Goal: Task Accomplishment & Management: Use online tool/utility

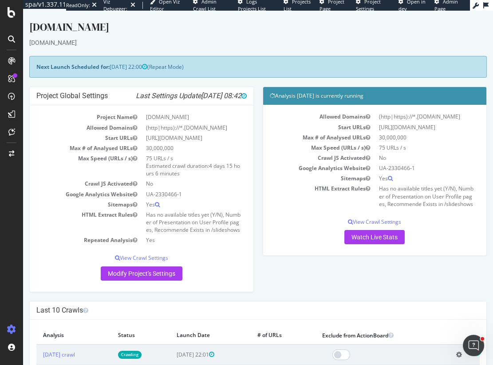
scroll to position [602, 0]
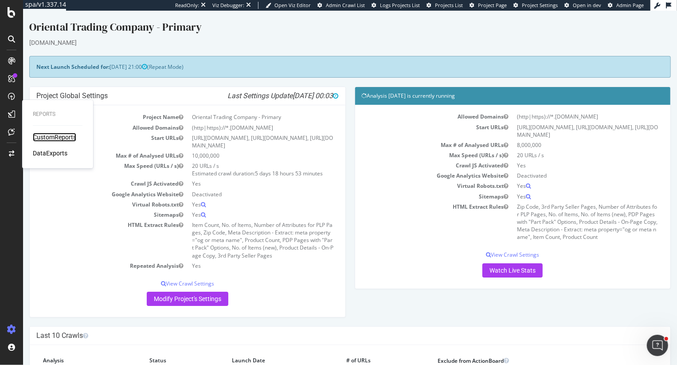
click at [48, 141] on div "CustomReports" at bounding box center [54, 137] width 43 height 9
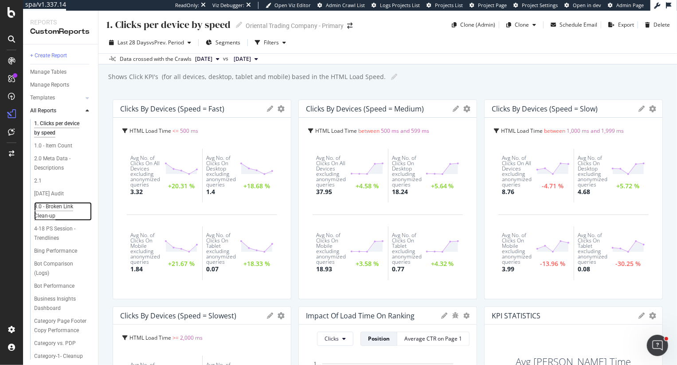
click at [57, 216] on div "3.0 - Broken Link Clean-up" at bounding box center [59, 211] width 51 height 19
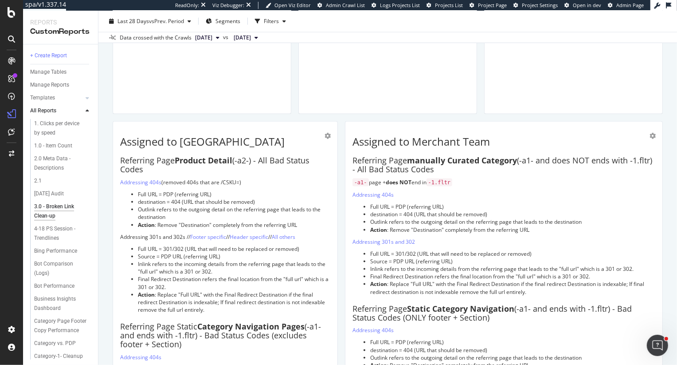
scroll to position [786, 0]
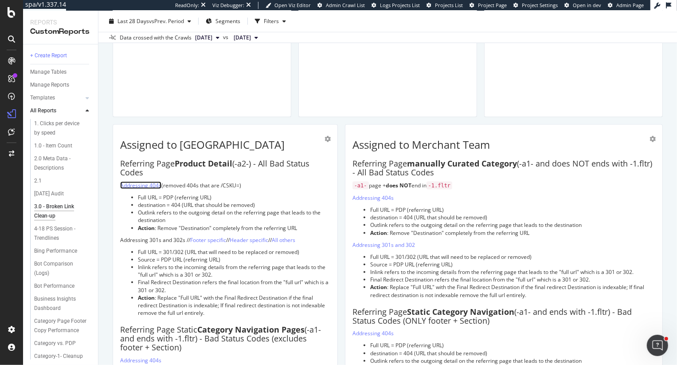
click at [149, 185] on link "Addressing 404s" at bounding box center [140, 185] width 41 height 8
click at [216, 199] on li "Full URL = PDP (referring URL)" at bounding box center [234, 197] width 192 height 8
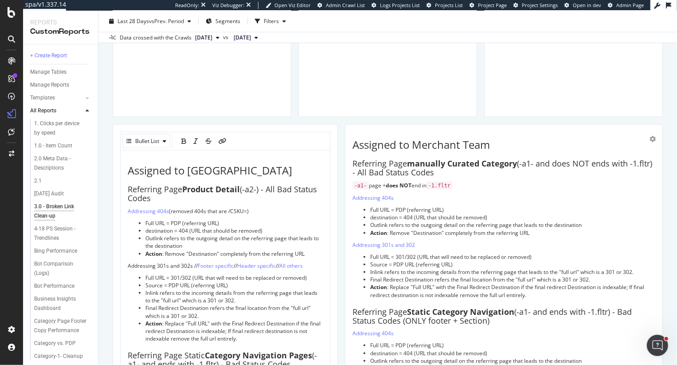
click at [204, 207] on span "(removed 404s that are /CSKU=)" at bounding box center [209, 211] width 80 height 8
click at [258, 209] on p "Addressing 404s (removed 404s that are /CSKU=)" at bounding box center [225, 211] width 195 height 8
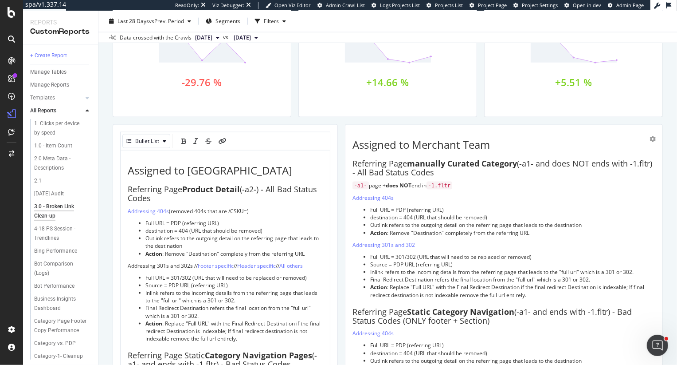
click at [187, 243] on li "Outlink refers to the outgoing detail on the referring page that leads to the d…" at bounding box center [233, 241] width 177 height 15
click at [163, 238] on span "Outlink refers to the outgoing detail on the referring page that leads to the d…" at bounding box center [232, 241] width 175 height 15
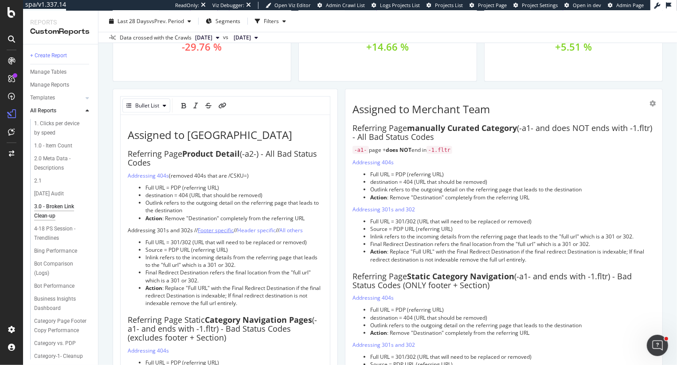
scroll to position [827, 0]
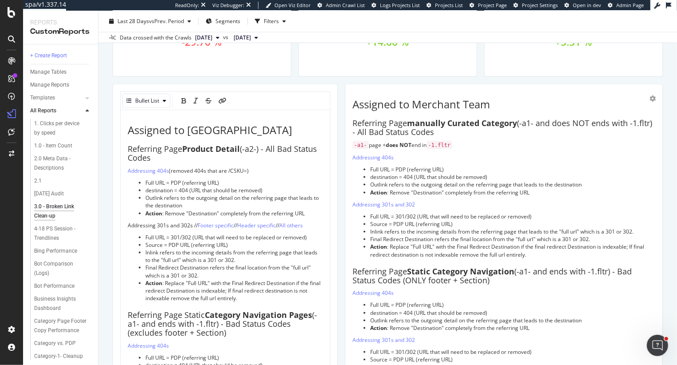
click at [166, 183] on span "Full URL = PDP (referring URL)" at bounding box center [182, 183] width 74 height 8
click at [174, 191] on span "destination = 404 (URL that should be removed)" at bounding box center [203, 190] width 117 height 8
click at [164, 197] on span "Outlink refers to the outgoing detail on the referring page that leads to the d…" at bounding box center [232, 201] width 175 height 15
click at [217, 212] on span ": Remove "Destination" completely from the referring URL" at bounding box center [233, 213] width 142 height 8
click at [284, 213] on span ": Remove "full url" completely from the referring URL" at bounding box center [226, 213] width 129 height 8
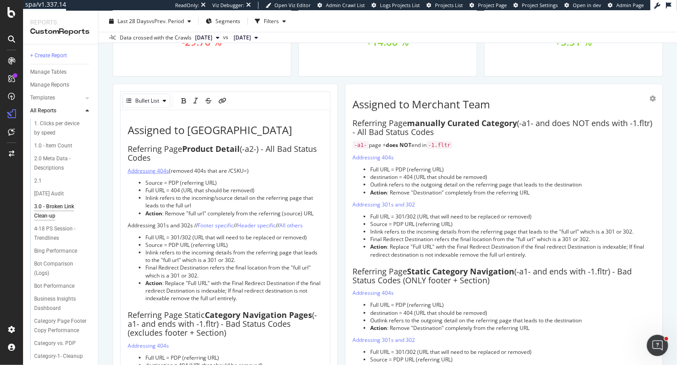
click at [163, 171] on span "Addressing 404s" at bounding box center [148, 171] width 41 height 8
click at [164, 169] on span "Addressing 404s" at bounding box center [148, 171] width 41 height 8
click at [214, 101] on icon "link" at bounding box center [217, 101] width 8 height 6
click at [168, 170] on span "Addressing 404s (removed 404s that are /CSKU=)" at bounding box center [189, 171] width 122 height 8
click at [218, 100] on icon "link" at bounding box center [217, 101] width 8 height 6
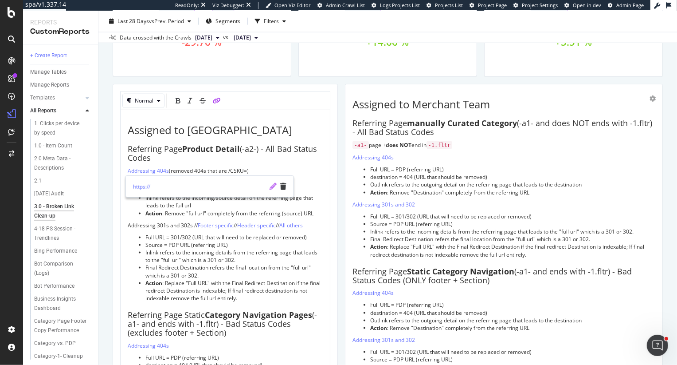
click at [272, 187] on icon "pencil" at bounding box center [273, 186] width 7 height 7
type input "https://app.botify.com/otc-org/oriental-trading-company-primary/crawl/explorer?…"
click at [274, 187] on icon "check" at bounding box center [273, 186] width 6 height 7
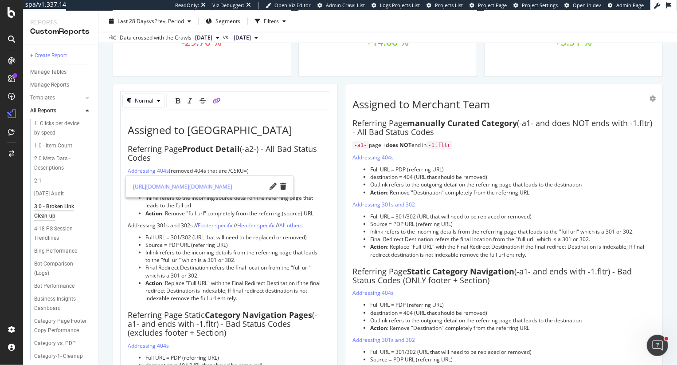
click at [339, 199] on div "Summary of Bad Status Code URLs by Link Source This report highlights the distr…" at bounding box center [388, 96] width 550 height 1646
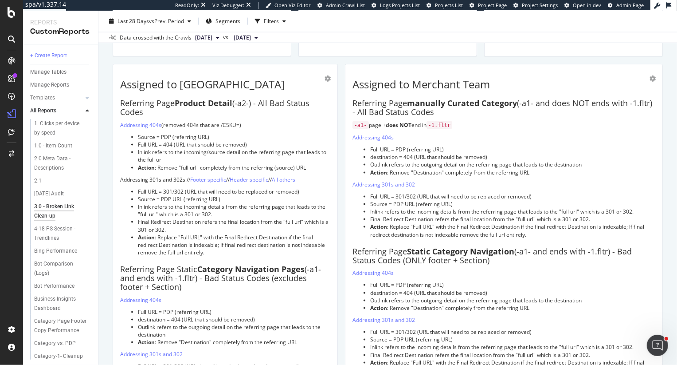
scroll to position [847, 0]
click at [251, 124] on p "Addressing 404s (removed 404s that are /CSKU=)" at bounding box center [225, 124] width 210 height 8
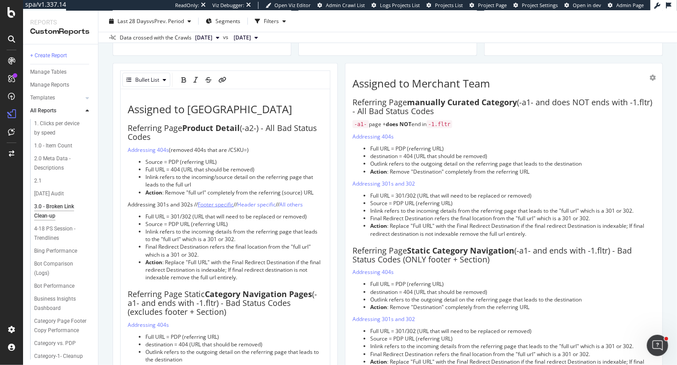
click at [220, 207] on span "Footer specific" at bounding box center [216, 204] width 36 height 8
click at [222, 201] on span "Footer specific" at bounding box center [216, 204] width 36 height 8
click at [243, 220] on link at bounding box center [270, 219] width 133 height 9
click at [260, 202] on span "Header specific" at bounding box center [256, 204] width 39 height 8
click at [219, 202] on span "Footer specific" at bounding box center [216, 204] width 36 height 8
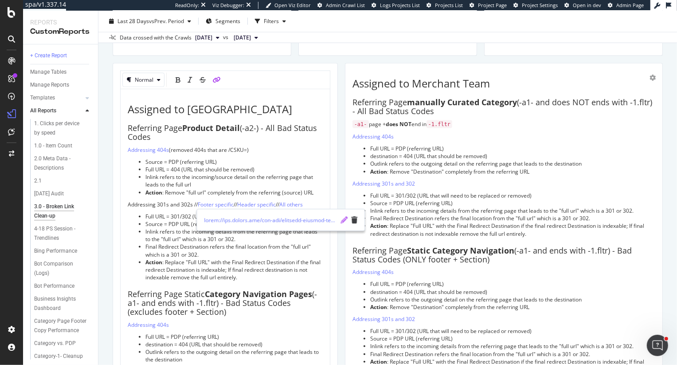
click at [343, 221] on icon "pencil" at bounding box center [344, 219] width 7 height 7
type input "https://app.botify.com/otc-org/oriental-trading-company-primary/crawl/explorer?…"
click at [345, 220] on icon "check" at bounding box center [344, 219] width 6 height 7
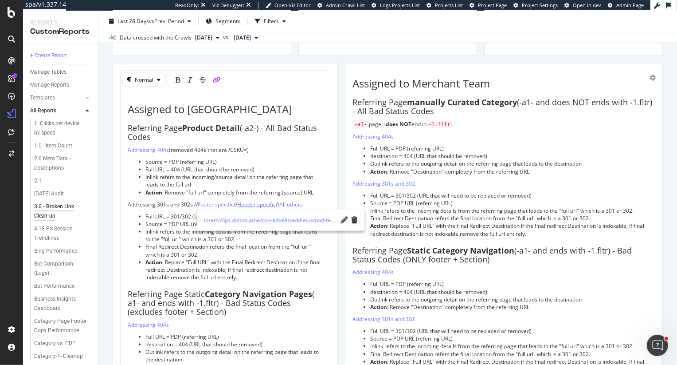
click at [257, 205] on span "Header specific" at bounding box center [256, 204] width 39 height 8
click at [263, 219] on link "https://app.botify.com/otc-org/oriental-trading-company-primary/crawl/explorer?…" at bounding box center [313, 219] width 133 height 9
click at [397, 221] on icon "trash" at bounding box center [397, 219] width 6 height 7
click at [243, 204] on span "// Header specific //" at bounding box center [258, 204] width 48 height 8
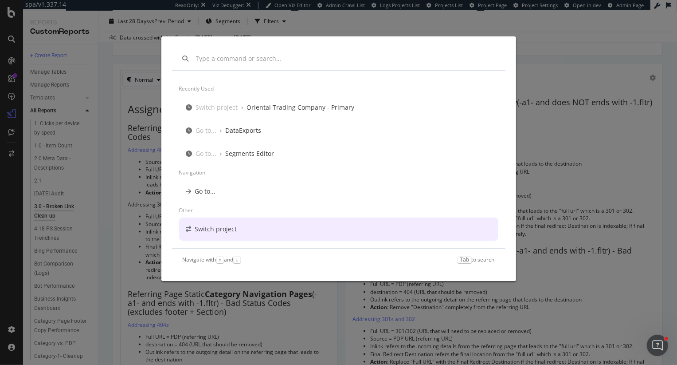
click at [278, 336] on div "Recently used Switch project › Oriental Trading Company - Primary Go to... › Da…" at bounding box center [338, 182] width 677 height 365
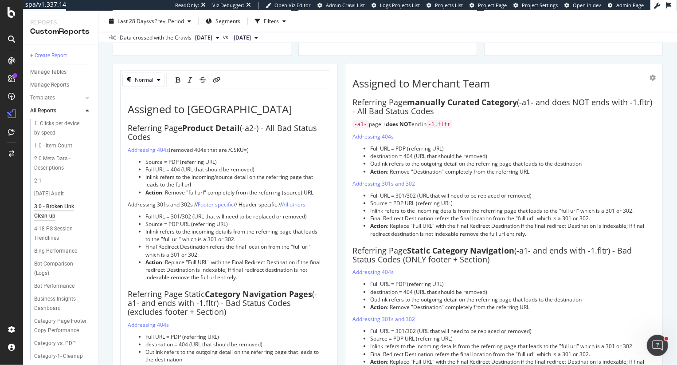
click at [257, 201] on span "// Header specific //" at bounding box center [258, 204] width 48 height 8
click at [218, 79] on icon "link" at bounding box center [217, 80] width 8 height 6
click at [385, 220] on icon "pencil" at bounding box center [387, 219] width 7 height 7
type input "https://app.botify.com/otc-org/oriental-trading-company-primary/crawl/explorer?…"
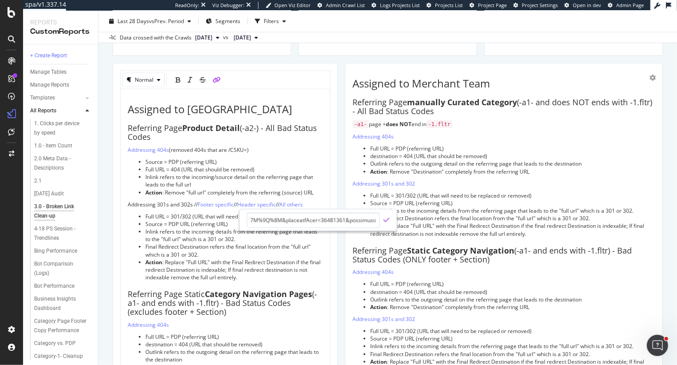
scroll to position [0, 0]
click at [387, 222] on icon "check" at bounding box center [387, 219] width 6 height 7
click at [341, 64] on div "Summary of Bad Status Code URLs by Link Source This report highlights the distr…" at bounding box center [388, 75] width 550 height 1646
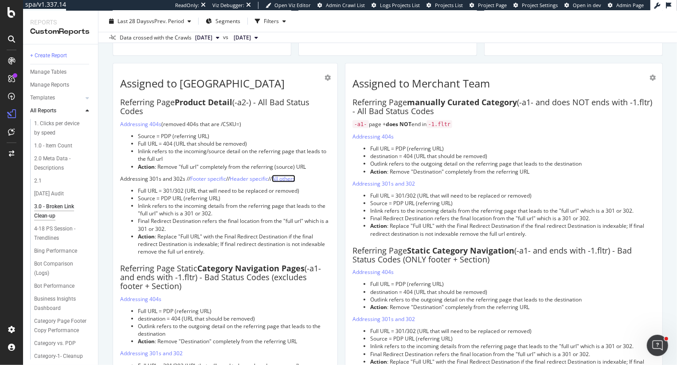
click at [287, 177] on link "All others" at bounding box center [284, 179] width 24 height 8
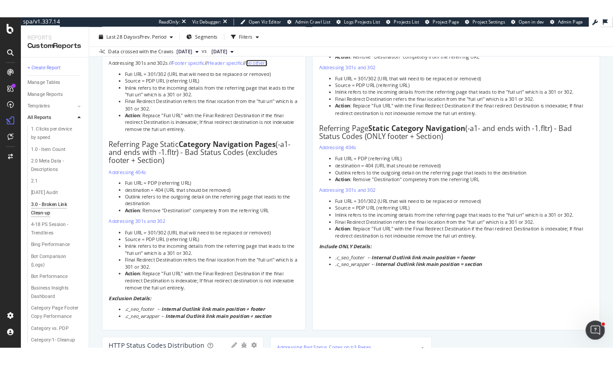
scroll to position [980, 0]
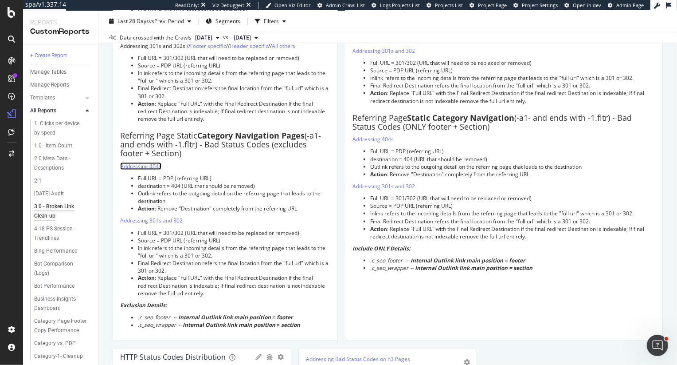
click at [146, 165] on link "Addressing 404s" at bounding box center [140, 166] width 41 height 8
click at [288, 46] on link "All others" at bounding box center [284, 46] width 24 height 8
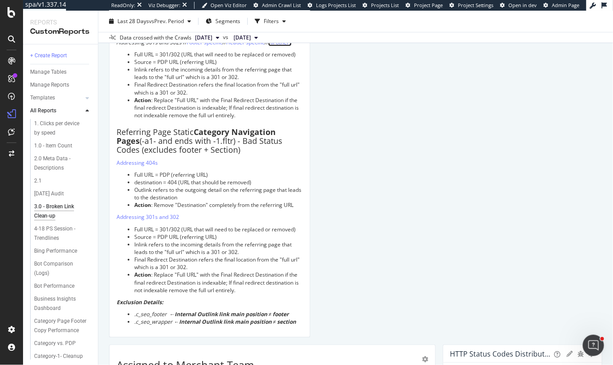
scroll to position [973, 0]
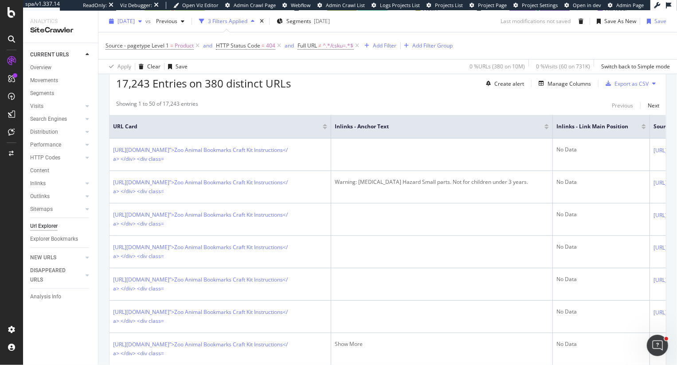
click at [135, 24] on span "[DATE]" at bounding box center [126, 21] width 17 height 8
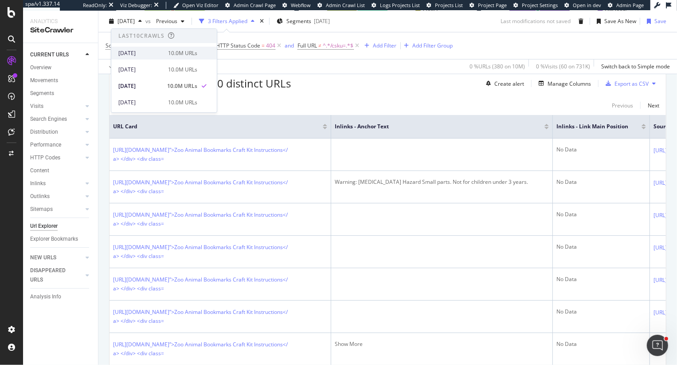
click at [162, 51] on div "[DATE]" at bounding box center [140, 53] width 44 height 8
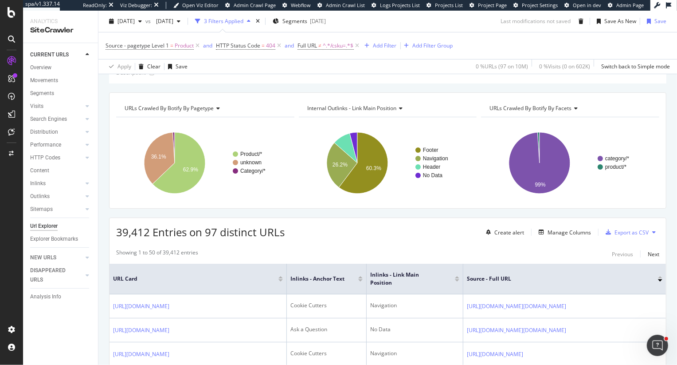
scroll to position [133, 0]
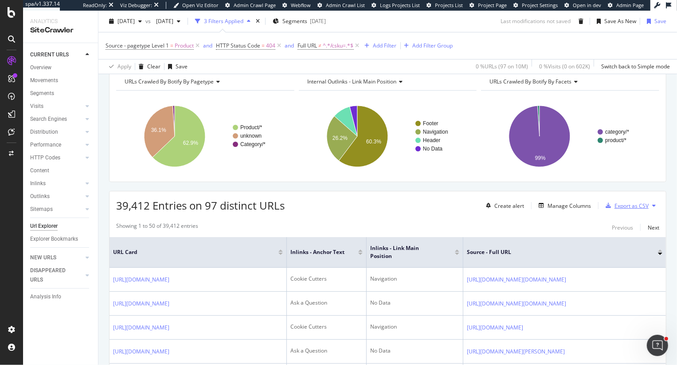
click at [624, 202] on div "Export as CSV" at bounding box center [632, 206] width 34 height 8
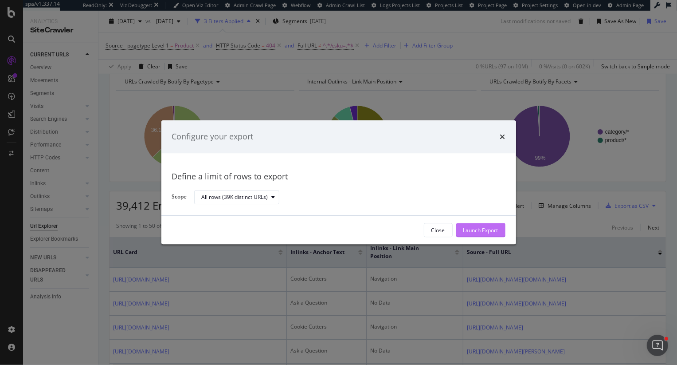
click at [490, 228] on div "Launch Export" at bounding box center [480, 230] width 35 height 8
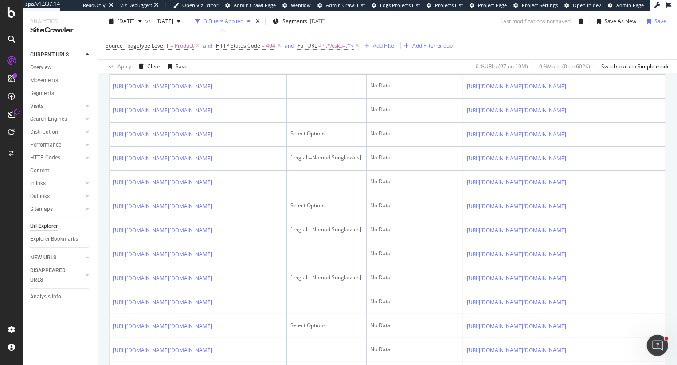
scroll to position [996, 0]
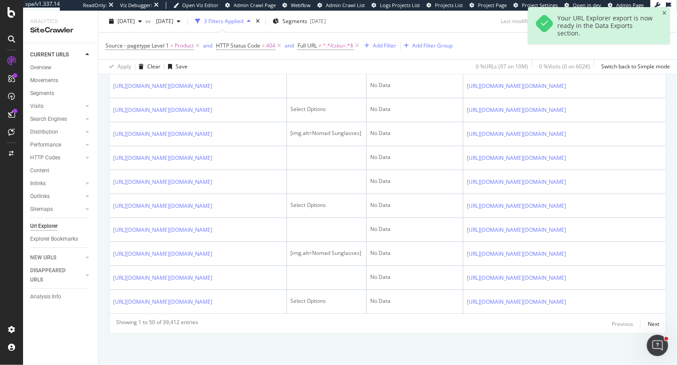
scroll to position [1854, 0]
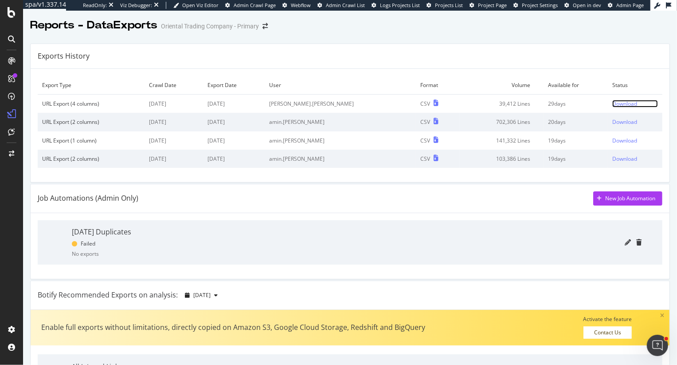
click at [613, 105] on div "Download" at bounding box center [624, 104] width 25 height 8
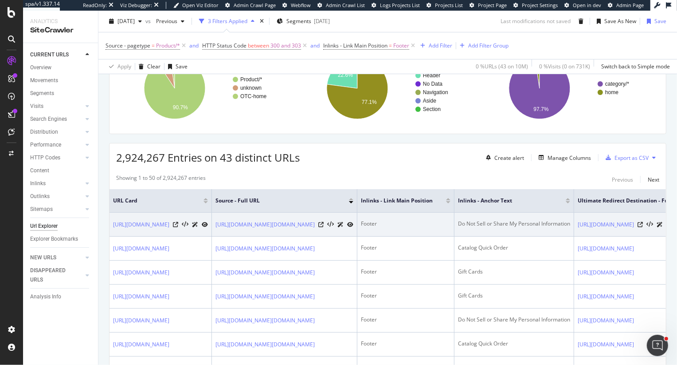
scroll to position [181, 0]
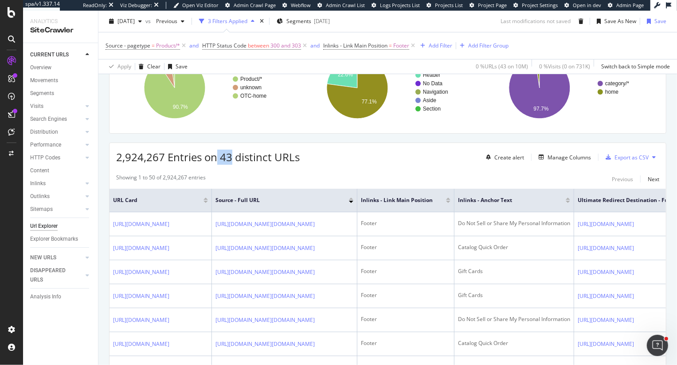
drag, startPoint x: 233, startPoint y: 153, endPoint x: 215, endPoint y: 153, distance: 18.2
click at [215, 153] on span "2,924,267 Entries on 43 distinct URLs" at bounding box center [208, 156] width 184 height 15
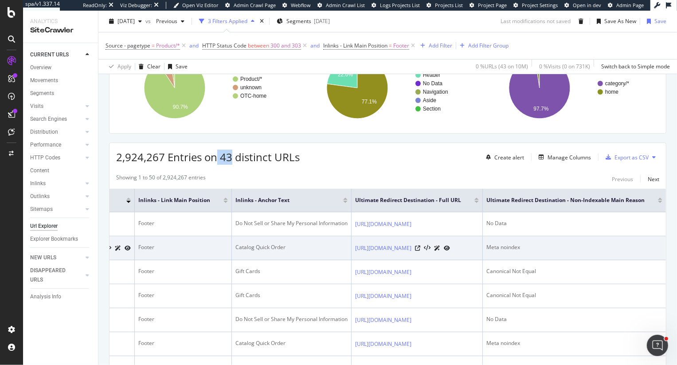
scroll to position [0, 303]
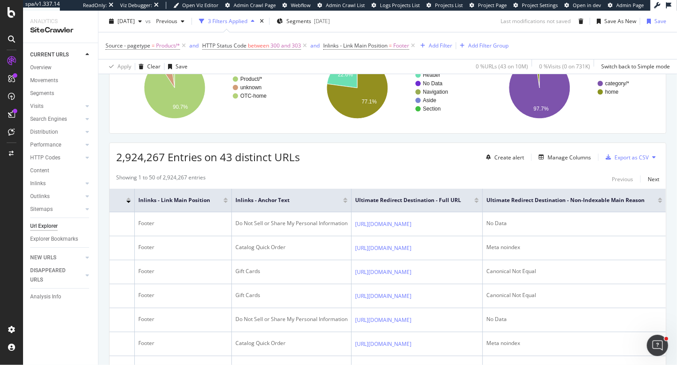
click at [353, 149] on div "2,924,267 Entries on 43 distinct URLs Create alert Manage Columns Export as CSV" at bounding box center [388, 154] width 557 height 22
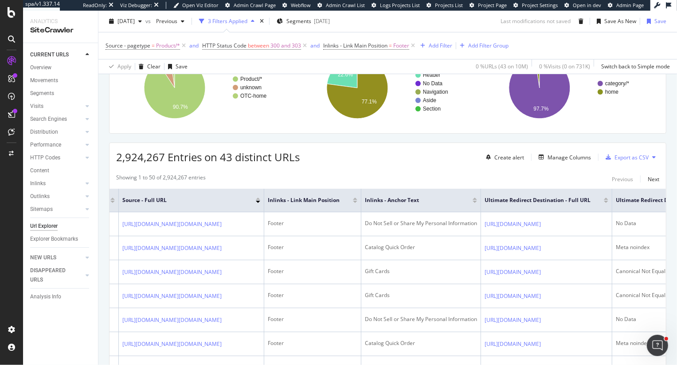
scroll to position [0, 94]
click at [567, 153] on div "Manage Columns" at bounding box center [569, 157] width 43 height 8
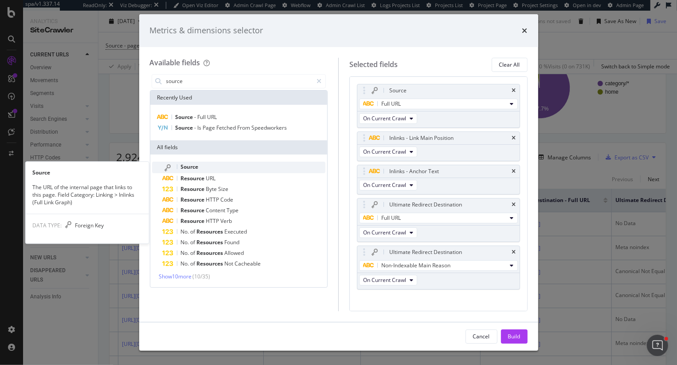
type input "source"
click at [197, 165] on span "Source" at bounding box center [190, 167] width 18 height 8
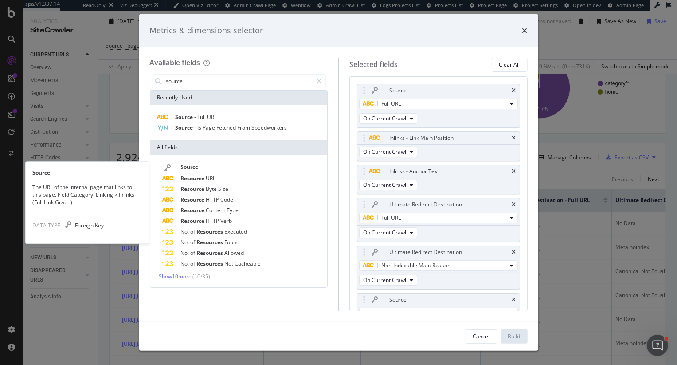
scroll to position [9, 0]
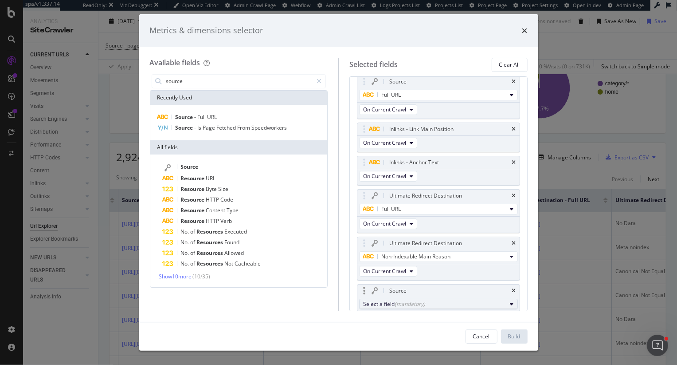
click at [400, 306] on div "(mandatory)" at bounding box center [410, 304] width 31 height 8
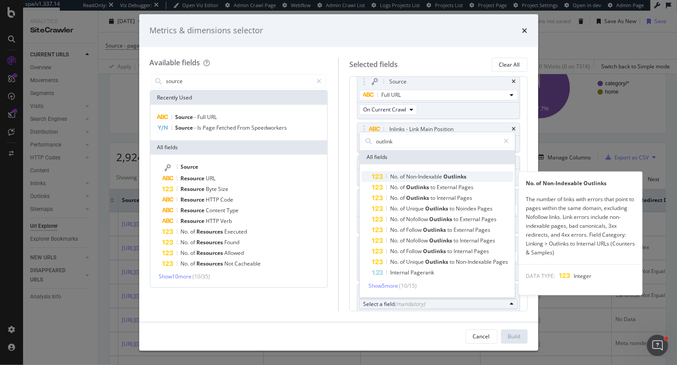
type input "outlink"
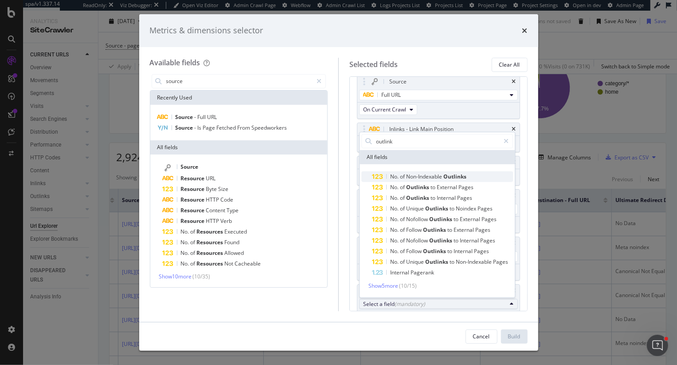
click at [435, 179] on span "Non-Indexable" at bounding box center [424, 177] width 37 height 8
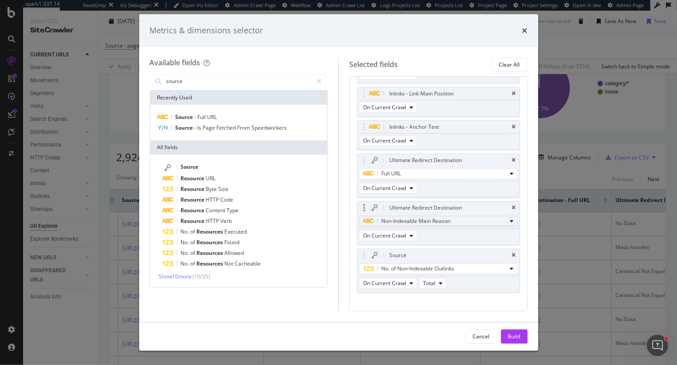
scroll to position [50, 0]
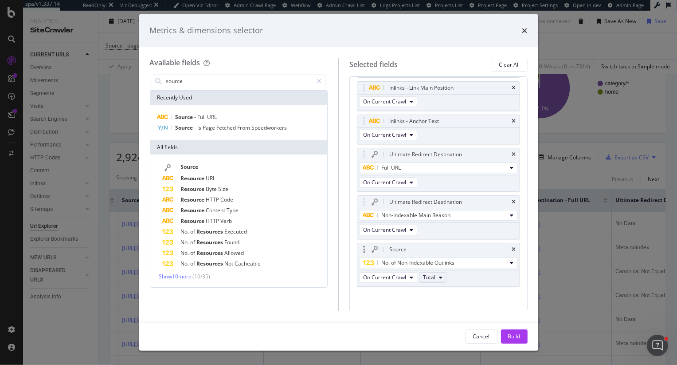
click at [433, 278] on span "Total" at bounding box center [429, 277] width 12 height 8
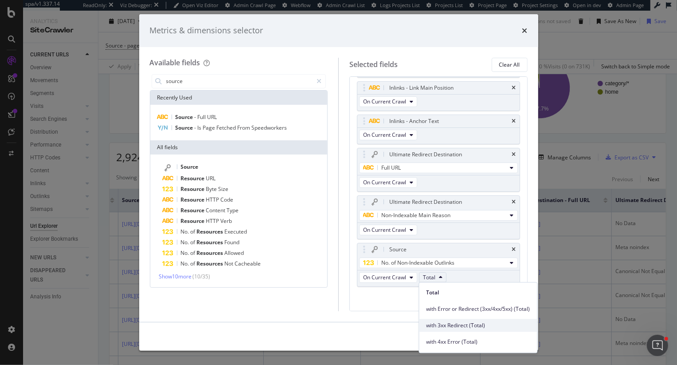
click at [446, 327] on span "with 3xx Redirect (Total)" at bounding box center [479, 325] width 104 height 8
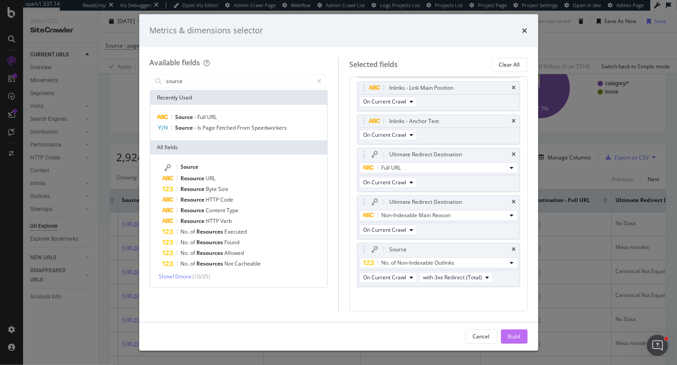
click at [520, 335] on div "Build" at bounding box center [514, 336] width 12 height 8
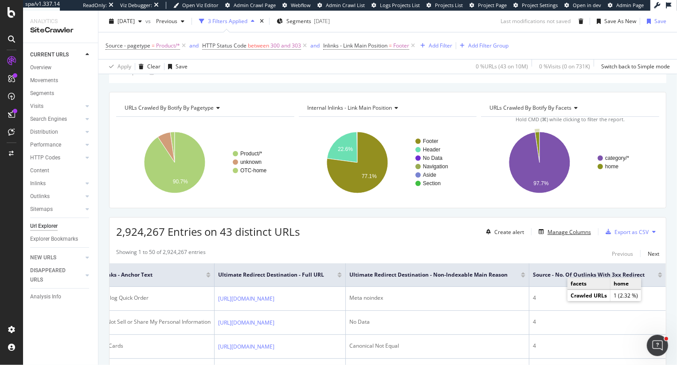
scroll to position [194, 0]
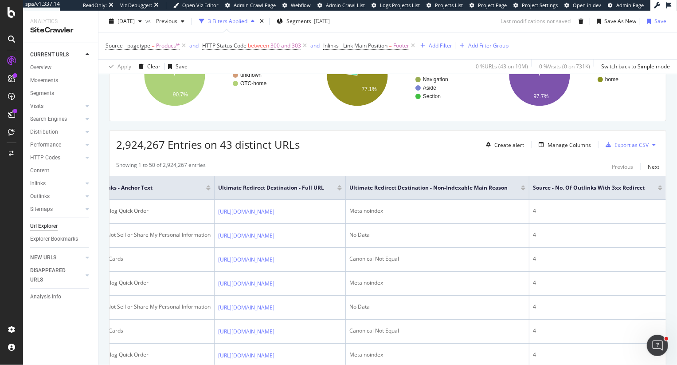
click at [660, 188] on div at bounding box center [660, 189] width 4 height 2
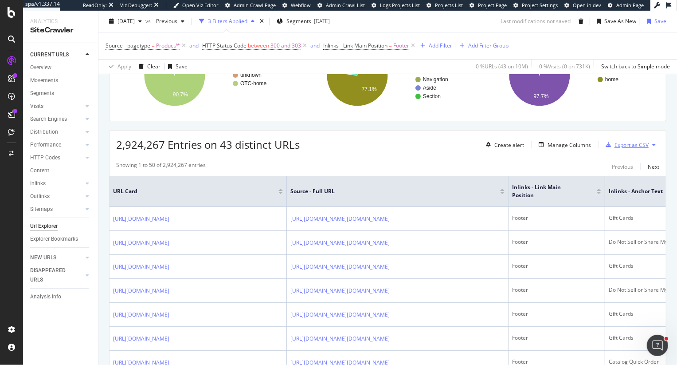
click at [635, 141] on div "Export as CSV" at bounding box center [632, 145] width 34 height 8
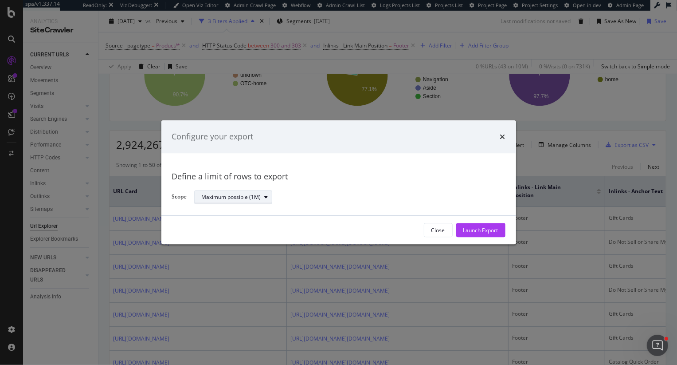
click at [263, 196] on div "modal" at bounding box center [266, 196] width 11 height 5
click at [247, 226] on div "Define a limit" at bounding box center [237, 226] width 78 height 11
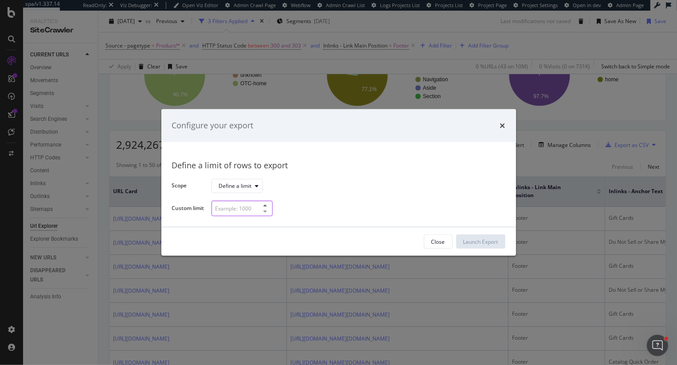
click at [247, 206] on input "modal" at bounding box center [242, 208] width 61 height 16
type input "5"
type input "100000"
click at [477, 245] on div "Launch Export" at bounding box center [480, 241] width 35 height 13
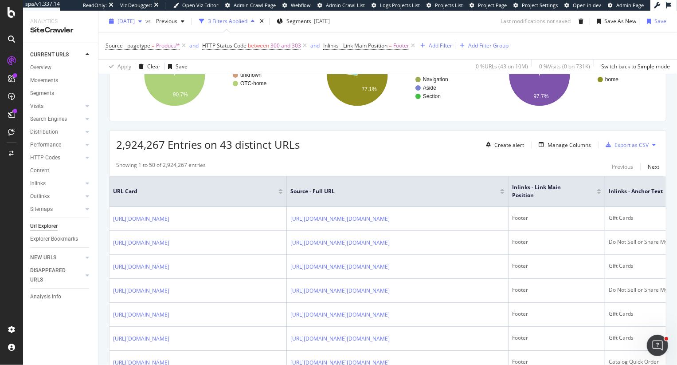
click at [135, 21] on span "[DATE]" at bounding box center [126, 21] width 17 height 8
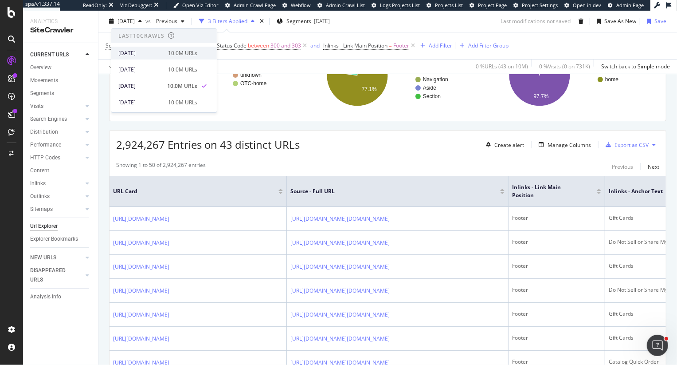
click at [163, 55] on div "[DATE]" at bounding box center [140, 53] width 44 height 8
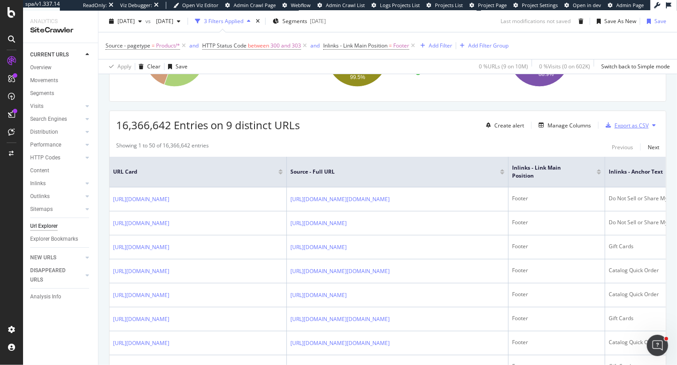
click at [629, 122] on div "Export as CSV" at bounding box center [632, 126] width 34 height 8
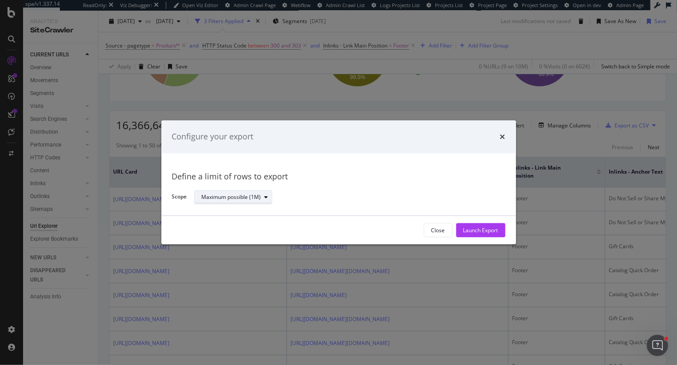
click at [259, 195] on div "Maximum possible (1M)" at bounding box center [231, 196] width 59 height 5
click at [245, 227] on div "Define a limit" at bounding box center [237, 226] width 78 height 11
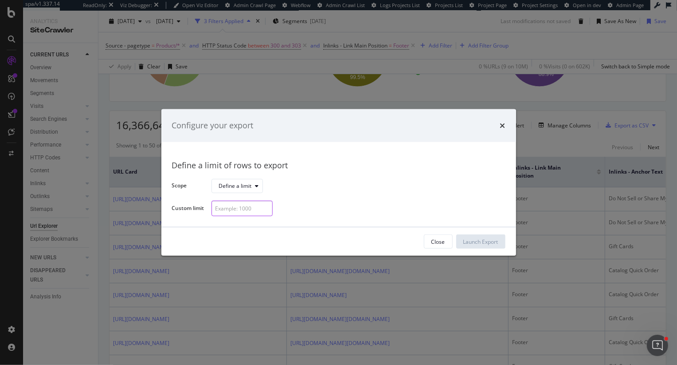
click at [243, 208] on input "modal" at bounding box center [242, 208] width 61 height 16
type input "100000"
click at [480, 245] on div "Launch Export" at bounding box center [480, 241] width 35 height 13
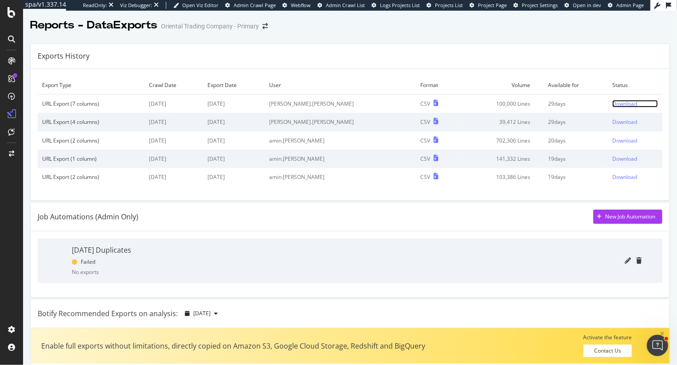
click at [615, 102] on div "Download" at bounding box center [624, 104] width 25 height 8
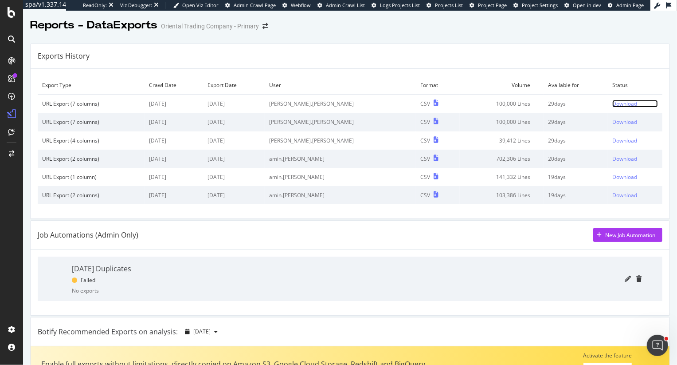
click at [612, 102] on div "Download" at bounding box center [624, 104] width 25 height 8
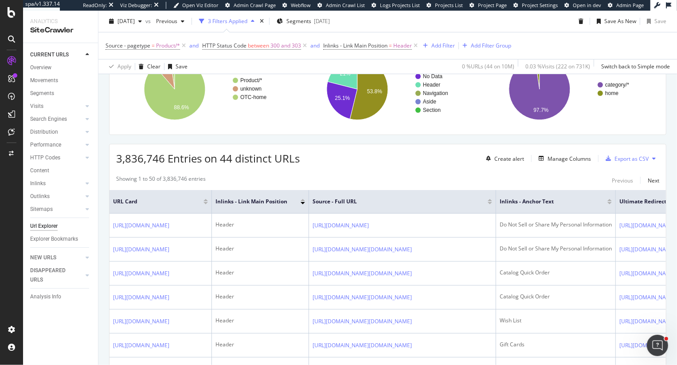
click at [492, 202] on div at bounding box center [490, 203] width 4 height 2
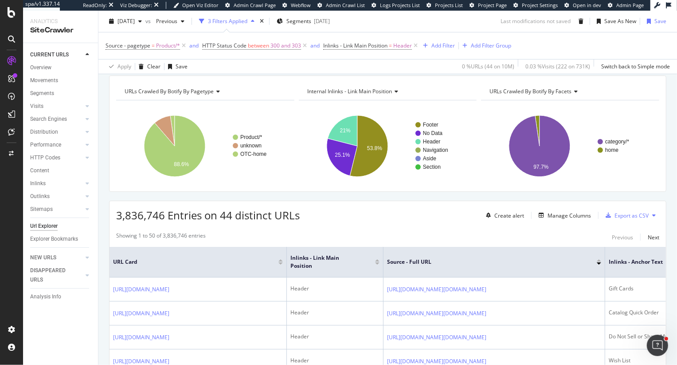
scroll to position [180, 0]
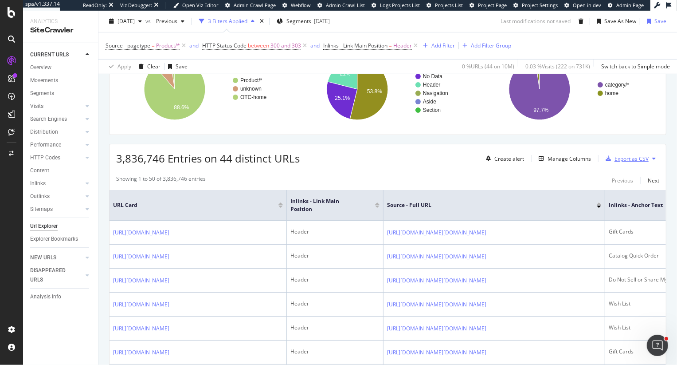
click at [630, 157] on div "Export as CSV" at bounding box center [632, 159] width 34 height 8
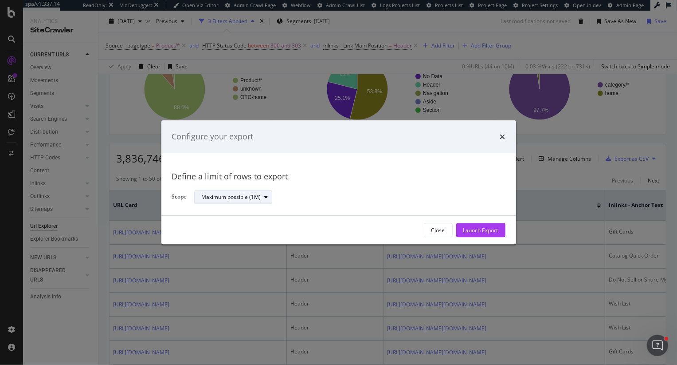
click at [270, 193] on div "Maximum possible (1M)" at bounding box center [237, 197] width 70 height 12
click at [247, 226] on div "Define a limit" at bounding box center [237, 226] width 78 height 11
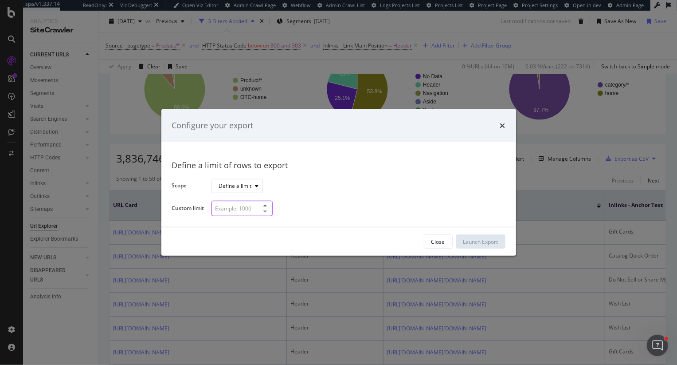
click at [257, 216] on input "modal" at bounding box center [242, 208] width 61 height 16
type input "100000"
click at [474, 237] on div "Launch Export" at bounding box center [480, 241] width 35 height 13
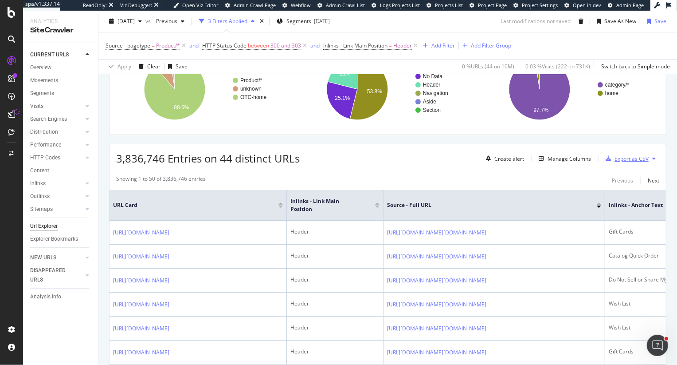
click at [631, 161] on div "Export as CSV" at bounding box center [632, 159] width 34 height 8
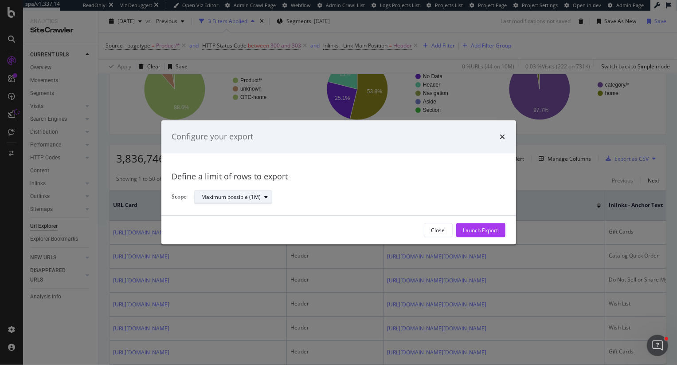
click at [249, 201] on div "Maximum possible (1M)" at bounding box center [237, 197] width 70 height 12
click at [232, 228] on div "Define a limit" at bounding box center [221, 227] width 33 height 8
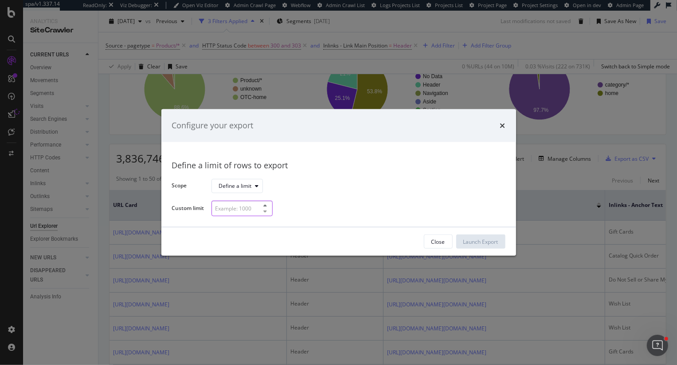
click at [235, 210] on input "modal" at bounding box center [242, 208] width 61 height 16
type input "100000"
click at [467, 244] on div "Launch Export" at bounding box center [480, 242] width 35 height 8
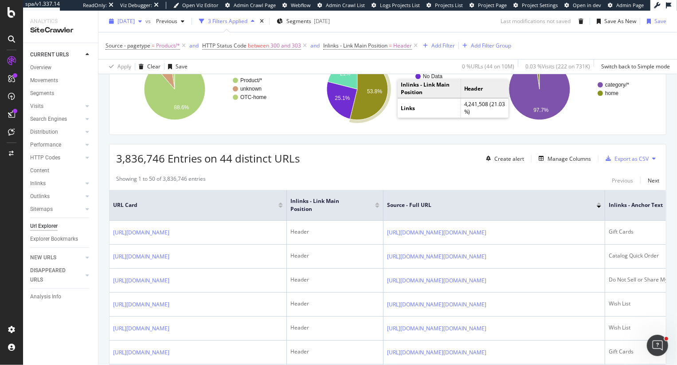
click at [137, 17] on div "[DATE]" at bounding box center [126, 21] width 40 height 13
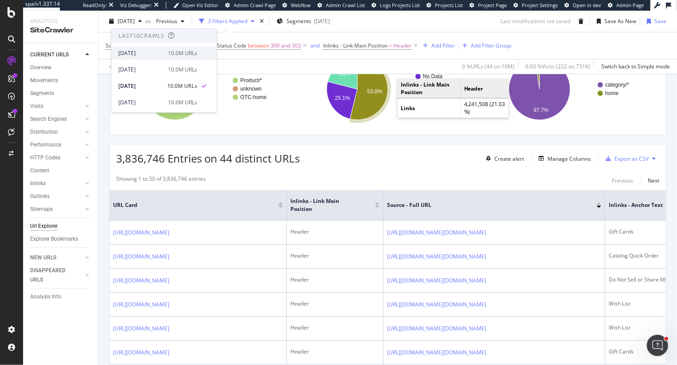
click at [159, 51] on div "[DATE]" at bounding box center [140, 53] width 44 height 8
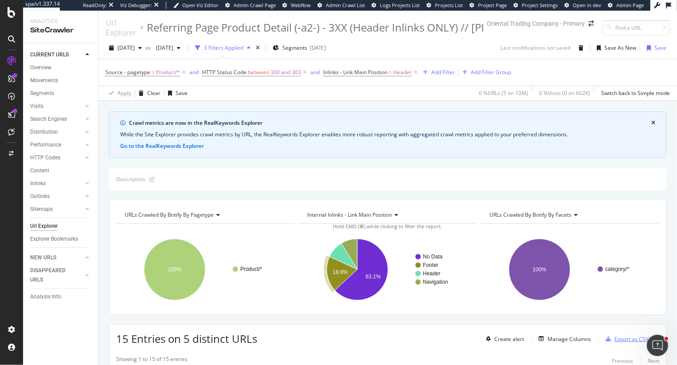
click at [619, 340] on div "Export as CSV" at bounding box center [632, 339] width 34 height 8
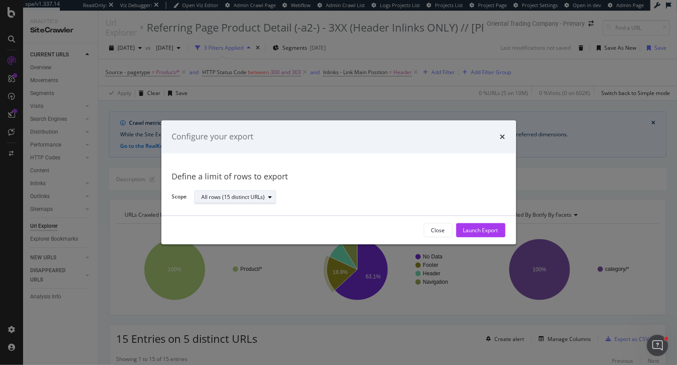
click at [254, 197] on div "All rows (15 distinct URLs)" at bounding box center [233, 196] width 63 height 5
click at [219, 226] on div "Define a limit" at bounding box center [221, 227] width 33 height 8
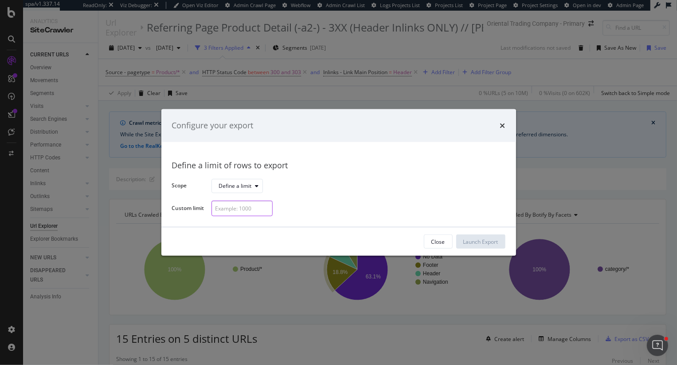
click at [229, 210] on input "modal" at bounding box center [242, 208] width 61 height 16
click at [502, 122] on icon "times" at bounding box center [502, 125] width 5 height 7
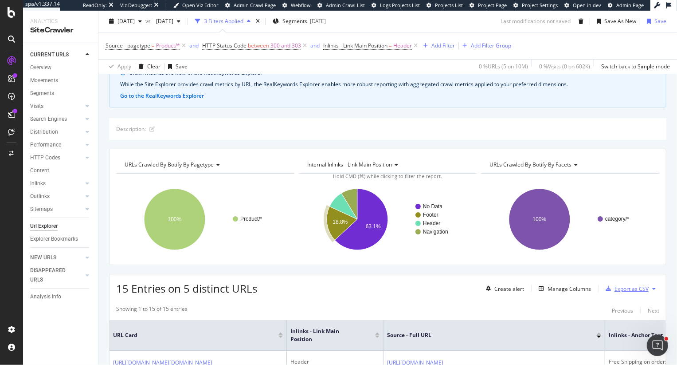
scroll to position [62, 0]
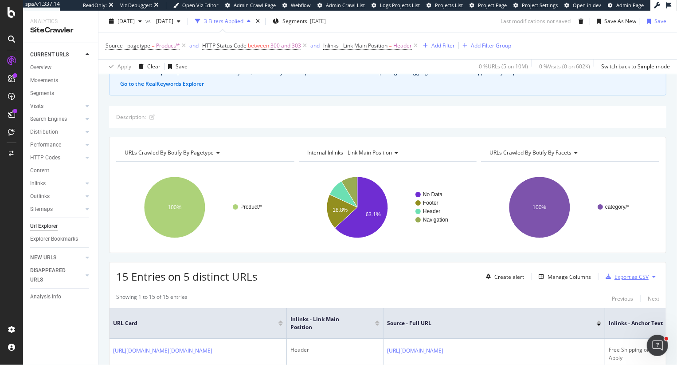
click at [633, 275] on div "Export as CSV" at bounding box center [632, 277] width 34 height 8
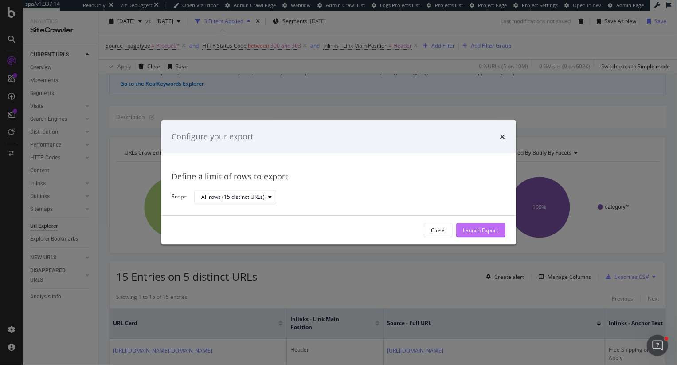
click at [481, 231] on div "Launch Export" at bounding box center [480, 230] width 35 height 8
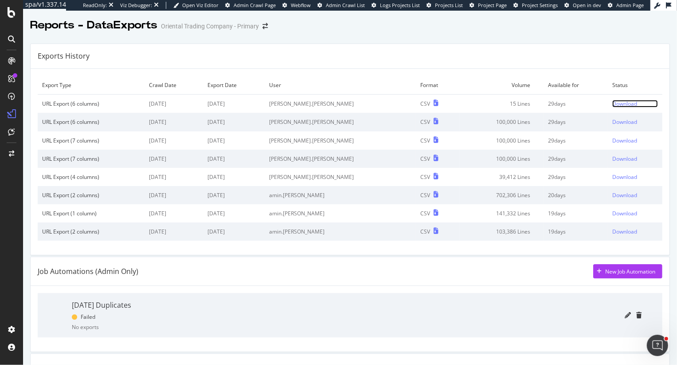
click at [616, 100] on div "Download" at bounding box center [624, 104] width 25 height 8
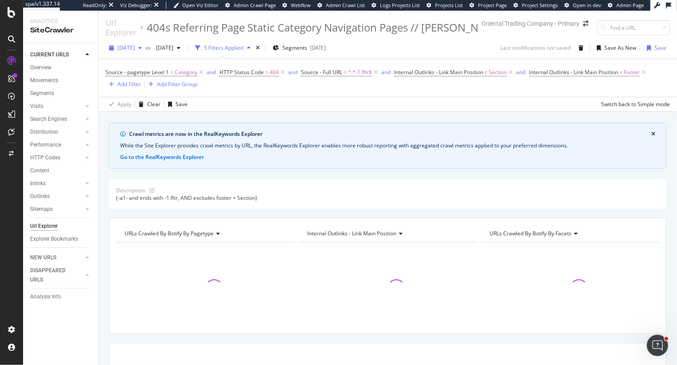
click at [135, 45] on span "[DATE]" at bounding box center [126, 48] width 17 height 8
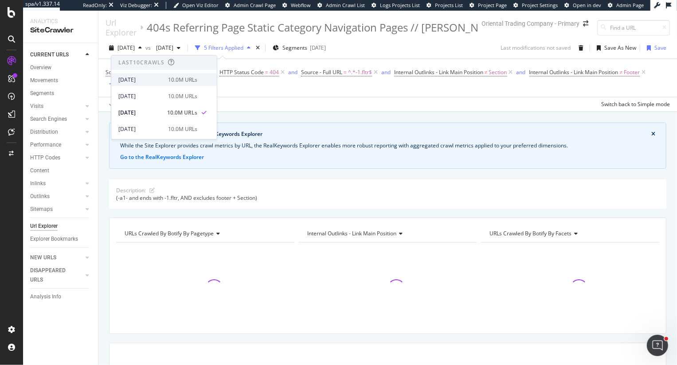
click at [163, 81] on div "[DATE]" at bounding box center [140, 80] width 44 height 8
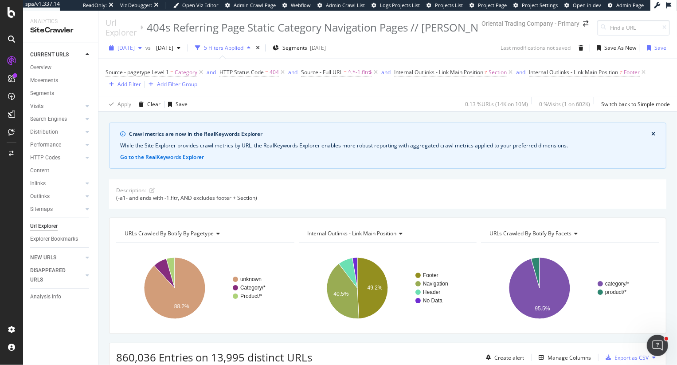
click at [135, 50] on span "[DATE]" at bounding box center [126, 48] width 17 height 8
click at [294, 168] on div "Crawl metrics are now in the RealKeywords Explorer While the Site Explorer prov…" at bounding box center [387, 145] width 557 height 46
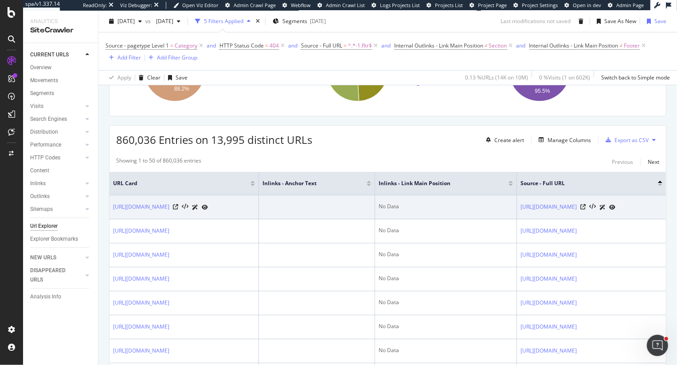
scroll to position [0, 47]
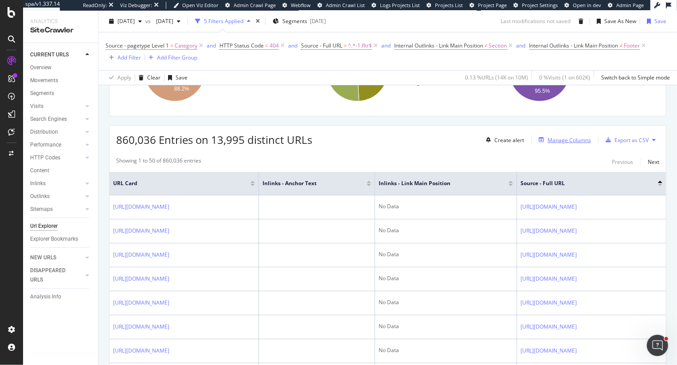
click at [562, 141] on div "Manage Columns" at bounding box center [569, 140] width 43 height 8
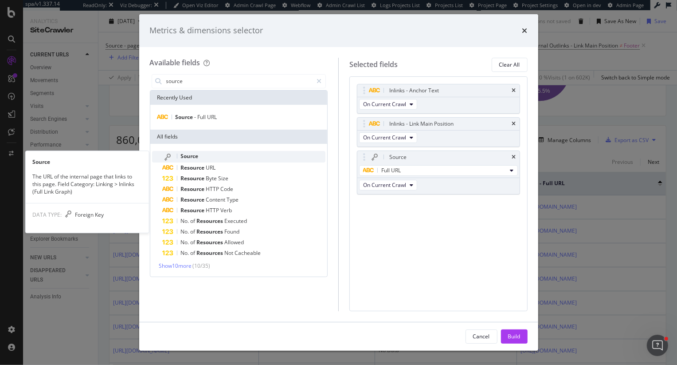
type input "source"
click at [192, 158] on span "Source" at bounding box center [190, 156] width 18 height 8
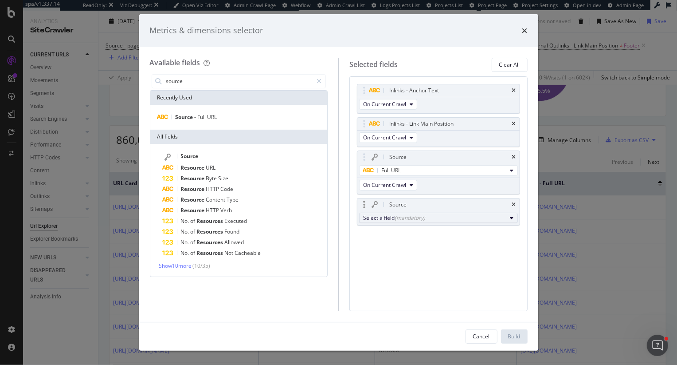
click at [426, 216] on div "Select a field (mandatory)" at bounding box center [435, 218] width 144 height 8
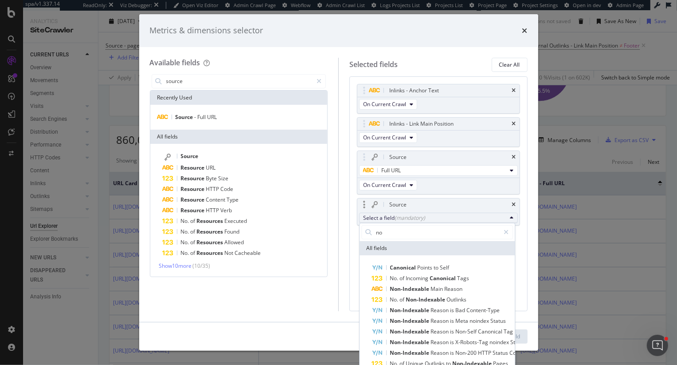
type input "n"
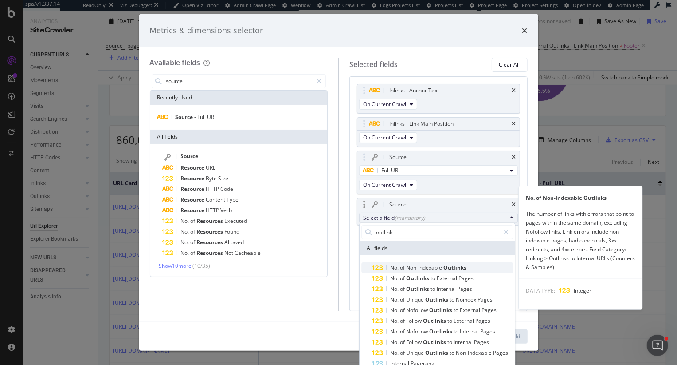
type input "outlink"
click at [448, 266] on span "Outlinks" at bounding box center [454, 267] width 23 height 8
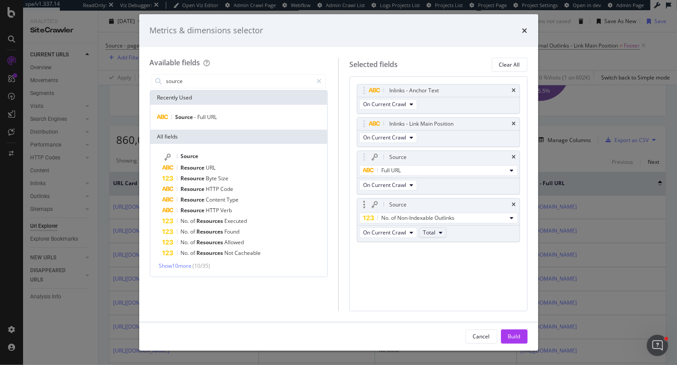
click at [430, 235] on span "Total" at bounding box center [429, 232] width 12 height 8
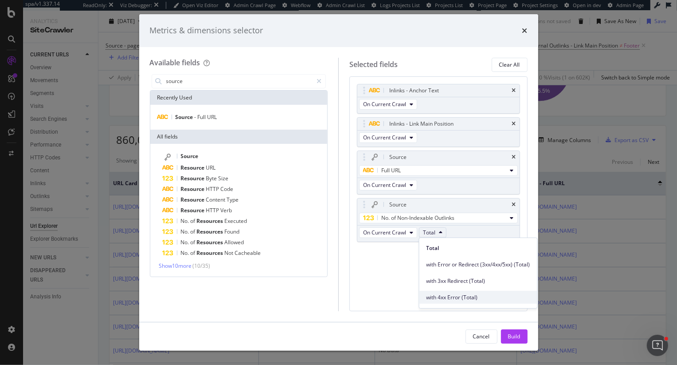
click at [450, 299] on span "with 4xx Error (Total)" at bounding box center [479, 297] width 104 height 8
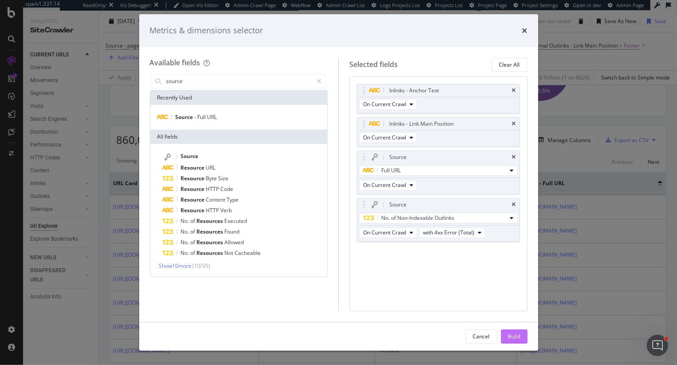
click at [512, 337] on div "Build" at bounding box center [514, 336] width 12 height 8
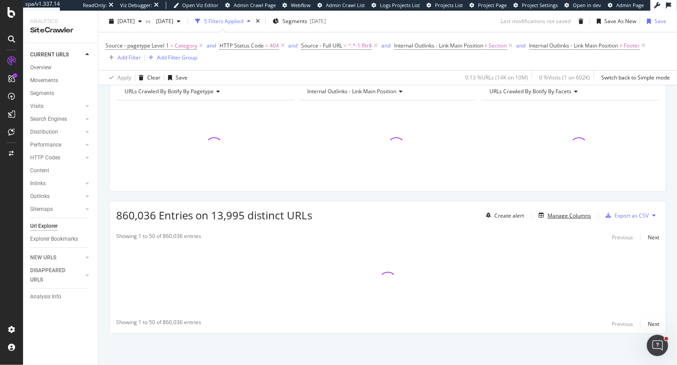
scroll to position [142, 0]
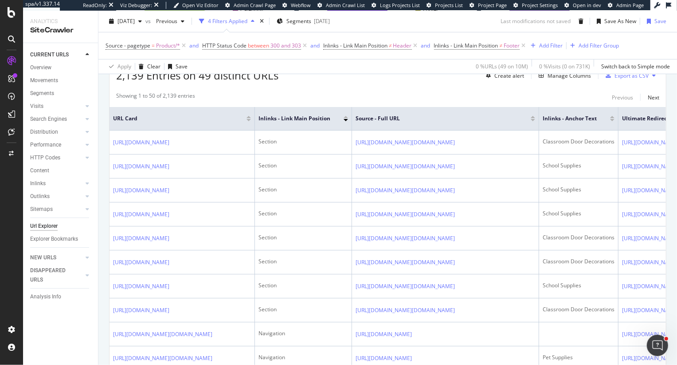
scroll to position [236, 0]
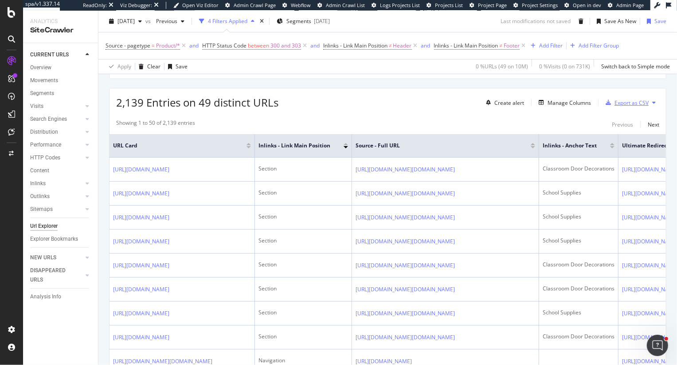
click at [615, 106] on div "Export as CSV" at bounding box center [632, 103] width 34 height 8
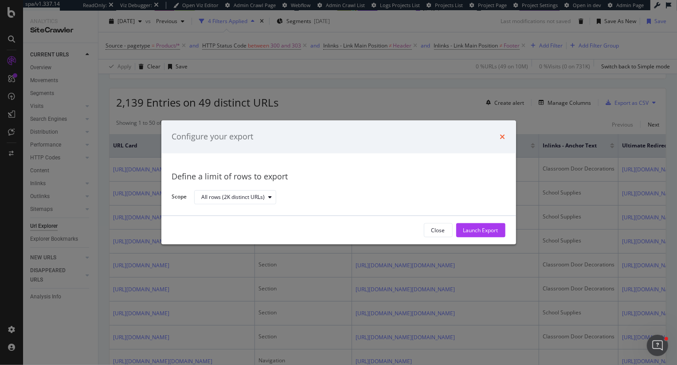
click at [504, 137] on icon "times" at bounding box center [502, 136] width 5 height 7
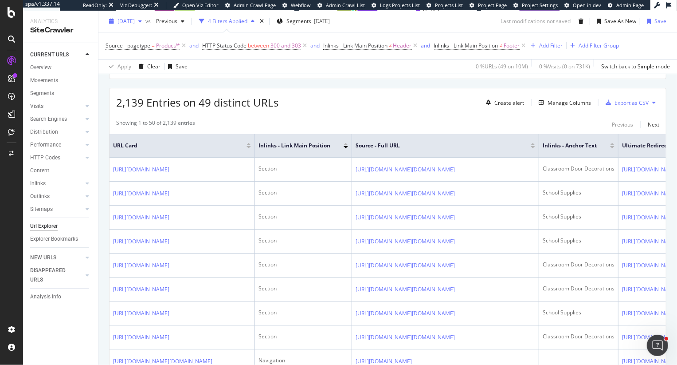
click at [135, 19] on span "[DATE]" at bounding box center [126, 21] width 17 height 8
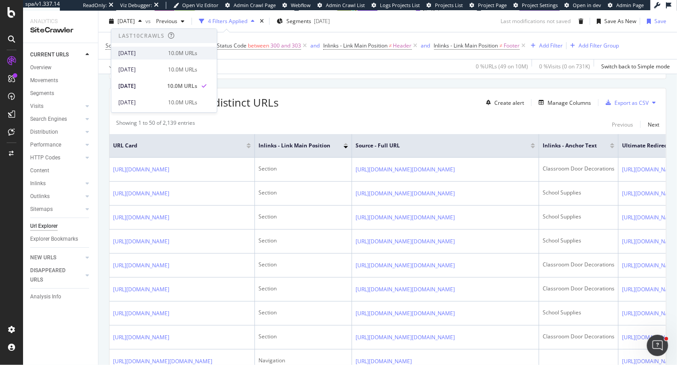
click at [148, 55] on div "[DATE]" at bounding box center [140, 53] width 44 height 8
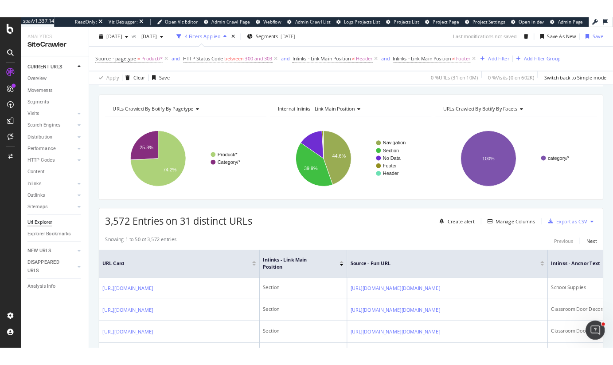
scroll to position [102, 0]
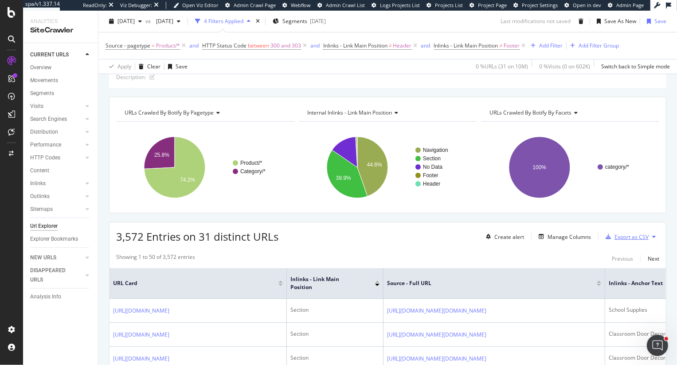
click at [632, 235] on div "Export as CSV" at bounding box center [632, 237] width 34 height 8
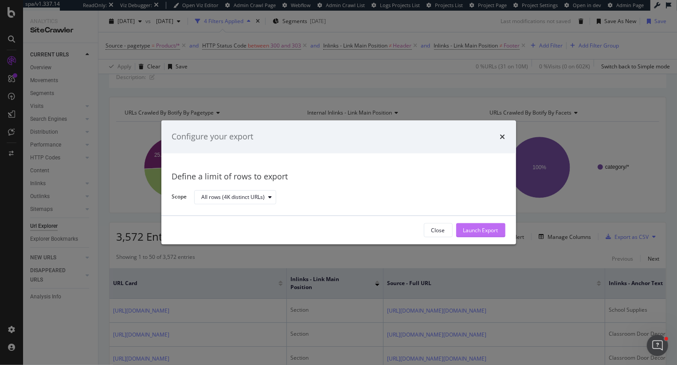
click at [472, 229] on div "Launch Export" at bounding box center [480, 230] width 35 height 8
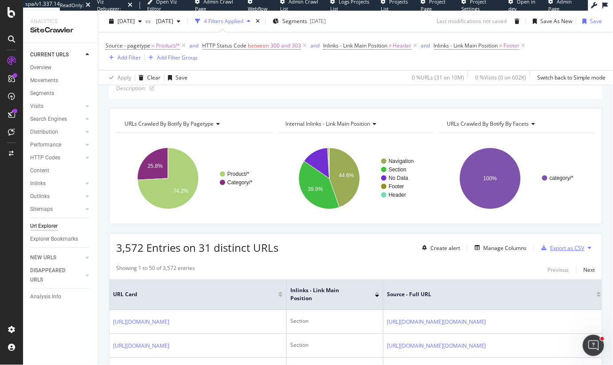
scroll to position [113, 0]
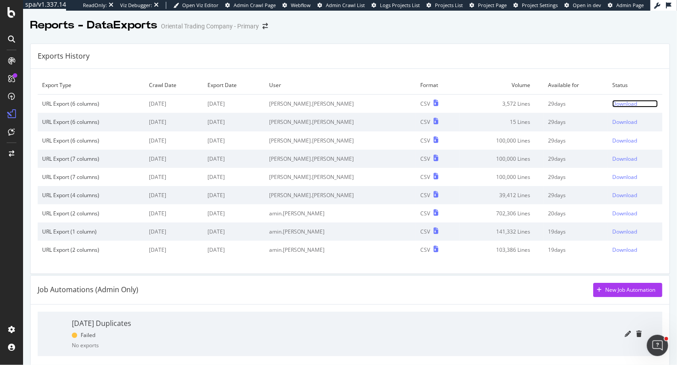
click at [616, 102] on div "Download" at bounding box center [624, 104] width 25 height 8
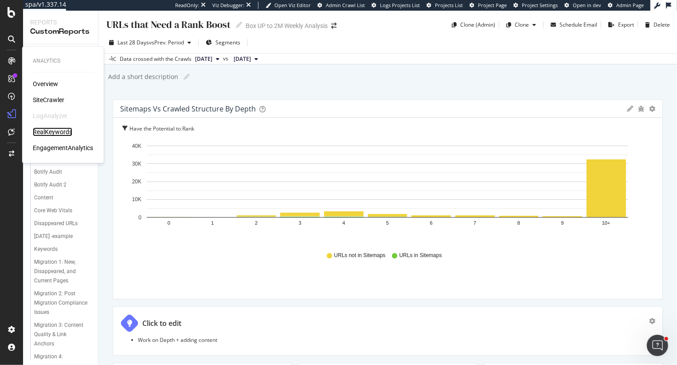
click at [46, 131] on div "RealKeywords" at bounding box center [52, 131] width 39 height 9
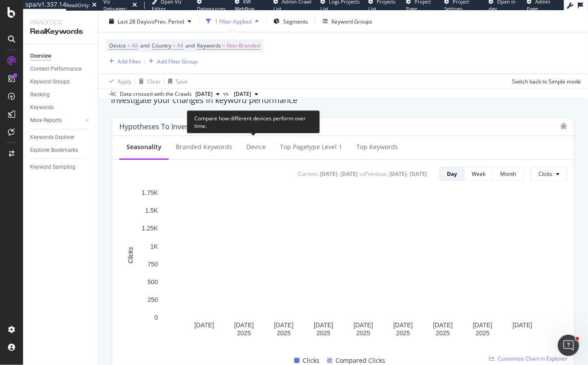
scroll to position [326, 0]
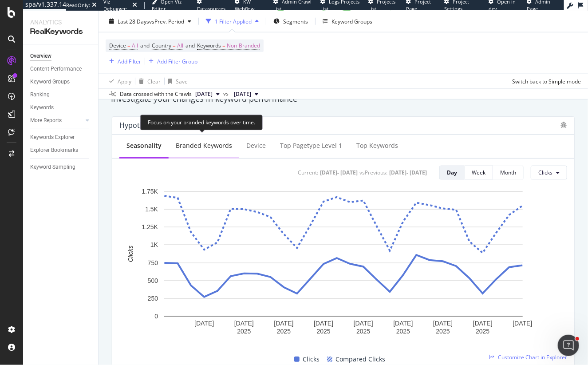
click at [204, 147] on div "Branded Keywords" at bounding box center [204, 145] width 56 height 9
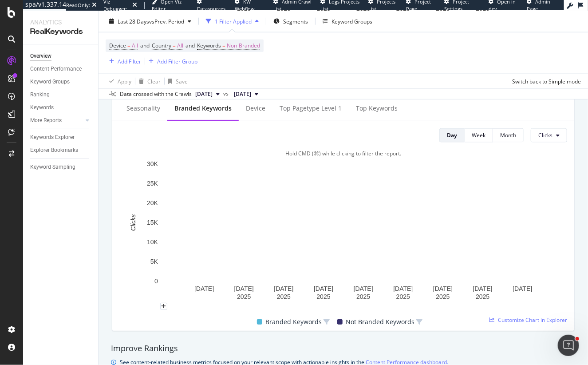
scroll to position [329, 0]
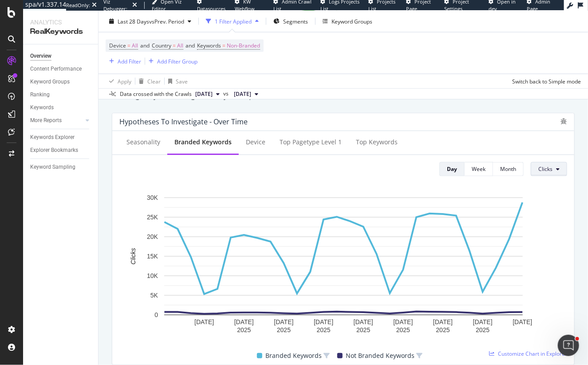
click at [547, 165] on span "Clicks" at bounding box center [545, 169] width 14 height 8
click at [84, 122] on div at bounding box center [87, 120] width 9 height 9
click at [555, 165] on button "Clicks" at bounding box center [548, 169] width 36 height 14
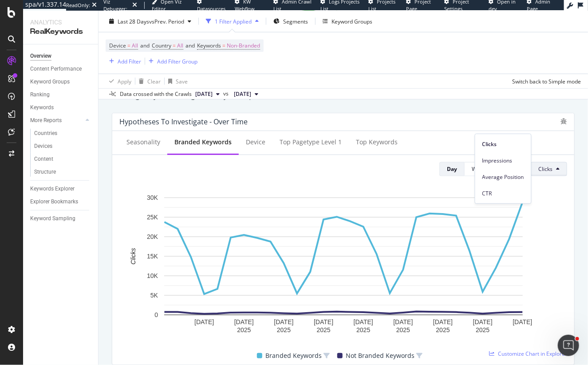
click at [93, 183] on div "Keywords Explorer" at bounding box center [64, 188] width 68 height 13
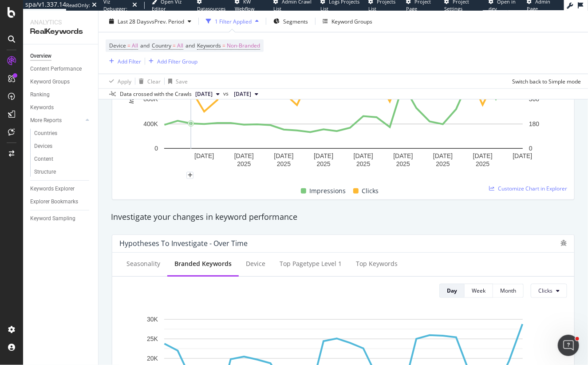
scroll to position [0, 0]
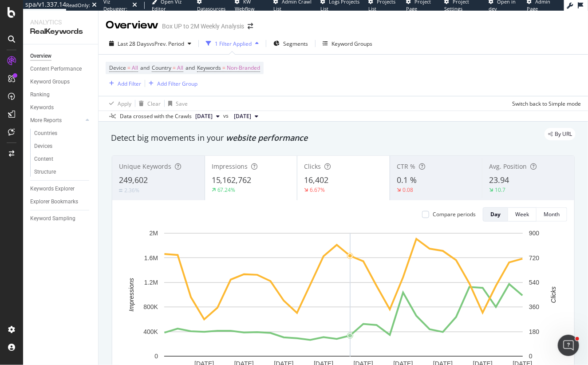
click at [346, 129] on div "By URL" at bounding box center [338, 134] width 473 height 12
click at [51, 102] on div "ActionBoard" at bounding box center [50, 101] width 35 height 9
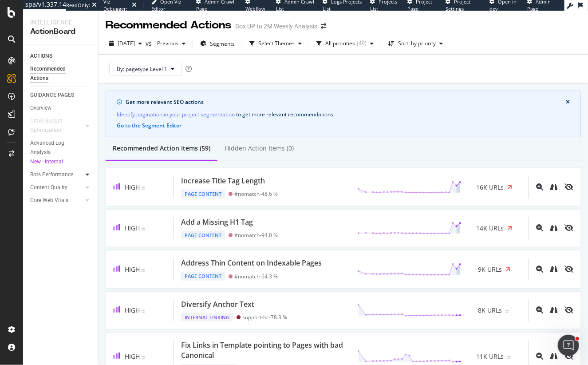
click at [87, 176] on icon at bounding box center [88, 174] width 4 height 5
click at [67, 175] on div "Bots Performance" at bounding box center [51, 174] width 43 height 9
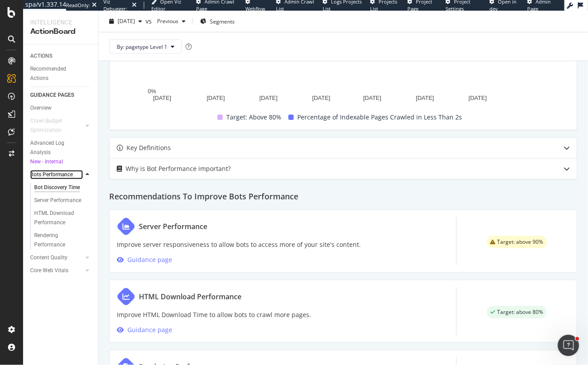
scroll to position [321, 0]
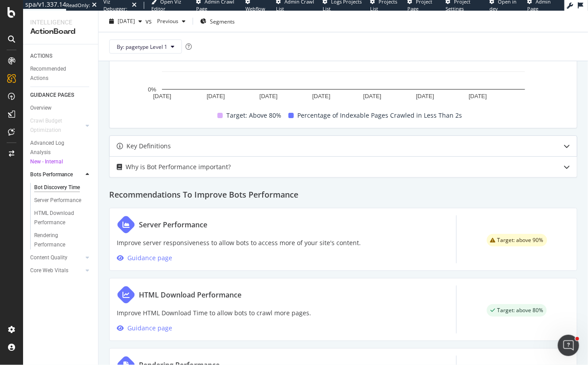
click at [121, 141] on div at bounding box center [120, 146] width 6 height 11
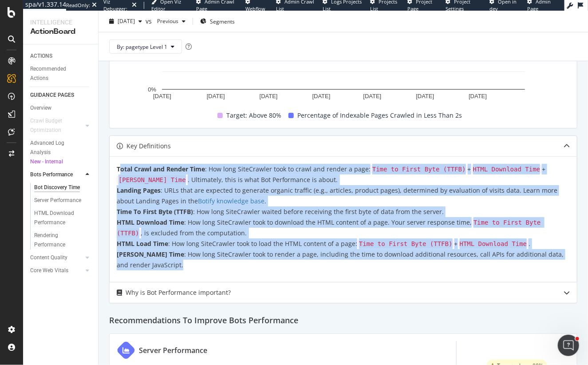
drag, startPoint x: 161, startPoint y: 267, endPoint x: 119, endPoint y: 168, distance: 107.9
click at [119, 168] on p "Total Crawl and Render Time : How long SiteCrawler took to crawl and render a p…" at bounding box center [343, 217] width 453 height 106
click at [393, 165] on code "Time to First Byte (TTFB)" at bounding box center [418, 169] width 97 height 9
drag, startPoint x: 117, startPoint y: 167, endPoint x: 223, endPoint y: 282, distance: 156.6
click at [223, 282] on div "Key Definitions Total Crawl and Render Time : How long SiteCrawler took to craw…" at bounding box center [343, 219] width 468 height 168
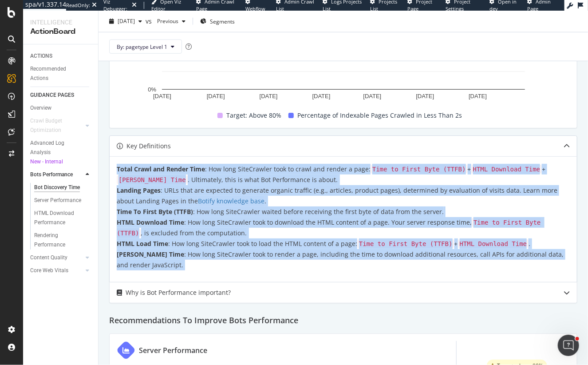
click at [374, 188] on p "Total Crawl and Render Time : How long SiteCrawler took to crawl and render a p…" at bounding box center [343, 217] width 453 height 106
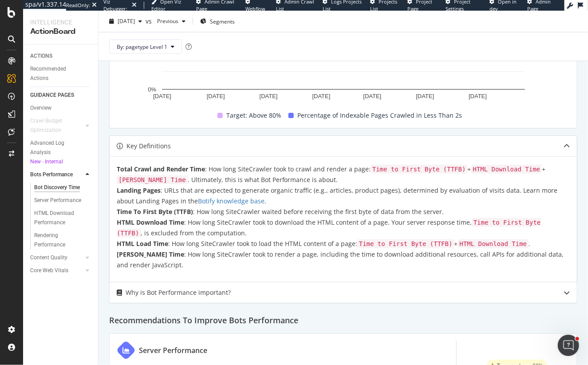
click at [491, 168] on code "HTML Download Time" at bounding box center [506, 169] width 71 height 9
click at [143, 244] on strong "HTML Load Time" at bounding box center [142, 243] width 51 height 8
click at [148, 224] on strong "HTML Download Time" at bounding box center [150, 222] width 67 height 8
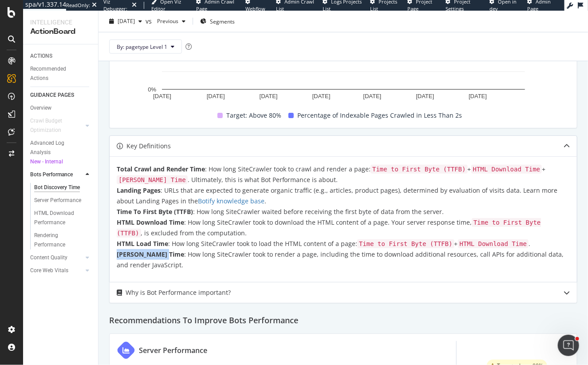
drag, startPoint x: 162, startPoint y: 256, endPoint x: 116, endPoint y: 252, distance: 45.9
click at [117, 252] on strong "JS Render Time" at bounding box center [150, 254] width 67 height 8
drag, startPoint x: 130, startPoint y: 222, endPoint x: 201, endPoint y: 222, distance: 70.5
click at [201, 222] on p "Total Crawl and Render Time : How long SiteCrawler took to crawl and render a p…" at bounding box center [343, 217] width 453 height 106
drag, startPoint x: 164, startPoint y: 241, endPoint x: 129, endPoint y: 241, distance: 34.1
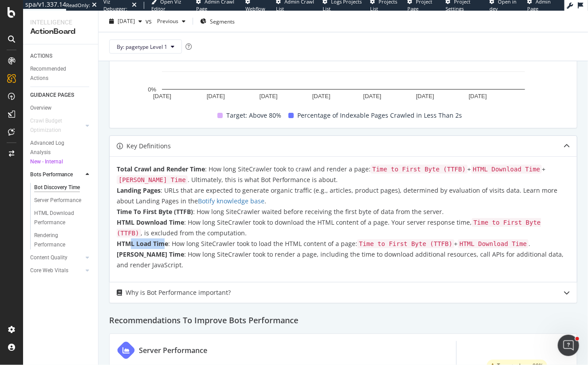
click at [129, 241] on strong "HTML Load Time" at bounding box center [142, 243] width 51 height 8
drag, startPoint x: 118, startPoint y: 252, endPoint x: 150, endPoint y: 255, distance: 32.0
click at [150, 255] on strong "JS Render Time" at bounding box center [150, 254] width 67 height 8
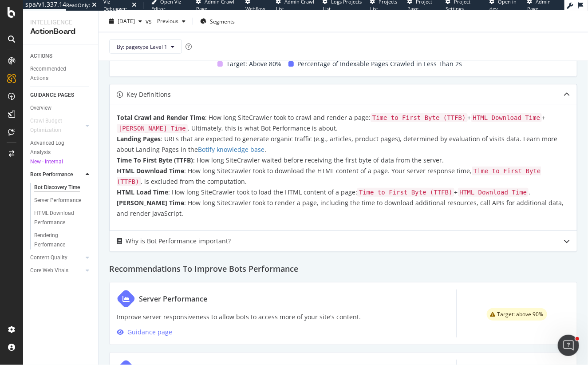
drag, startPoint x: 196, startPoint y: 239, endPoint x: 261, endPoint y: 208, distance: 71.0
click at [197, 238] on div "Why is Bot Performance important?" at bounding box center [178, 240] width 105 height 11
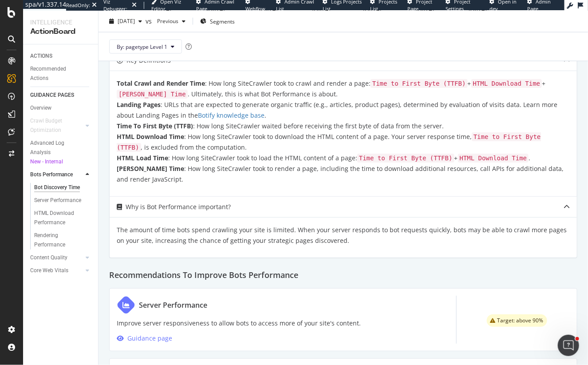
scroll to position [377, 0]
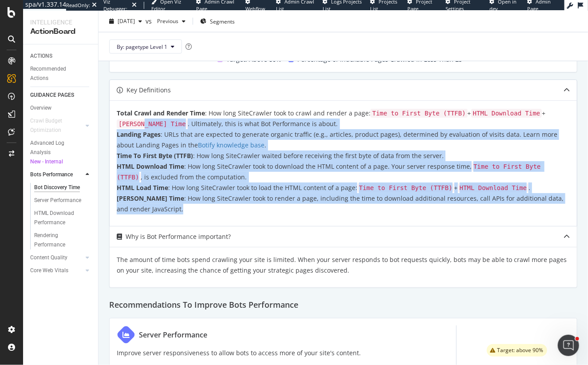
drag, startPoint x: 162, startPoint y: 209, endPoint x: 131, endPoint y: 122, distance: 91.9
click at [131, 122] on p "Total Crawl and Render Time : How long SiteCrawler took to crawl and render a p…" at bounding box center [343, 161] width 453 height 106
click at [54, 201] on div "Server Performance" at bounding box center [57, 200] width 47 height 9
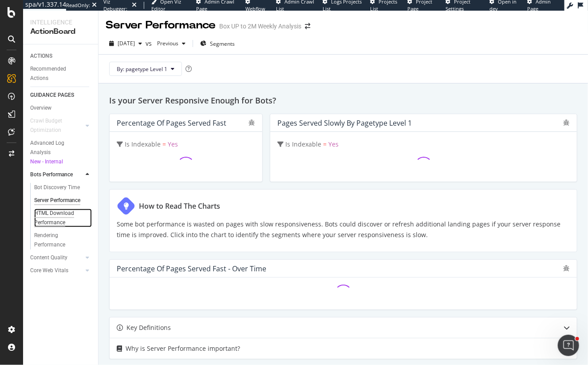
click at [52, 220] on div "HTML Download Performance" at bounding box center [59, 217] width 51 height 19
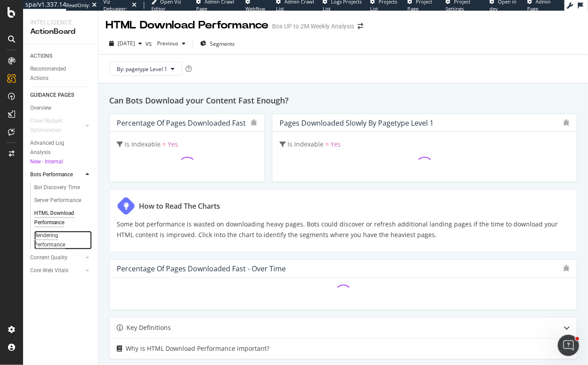
click at [47, 237] on div "Rendering Performance" at bounding box center [59, 240] width 50 height 19
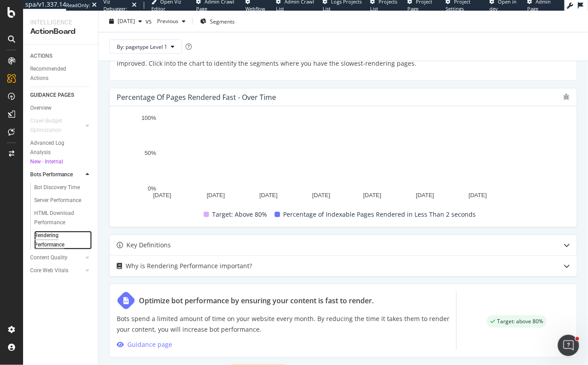
scroll to position [221, 0]
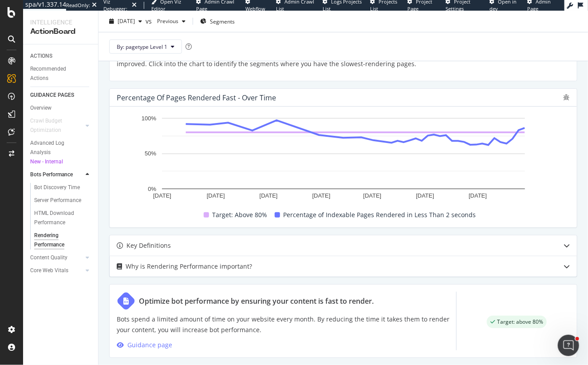
click at [132, 265] on div "Why is Rendering Performance important?" at bounding box center [189, 266] width 126 height 11
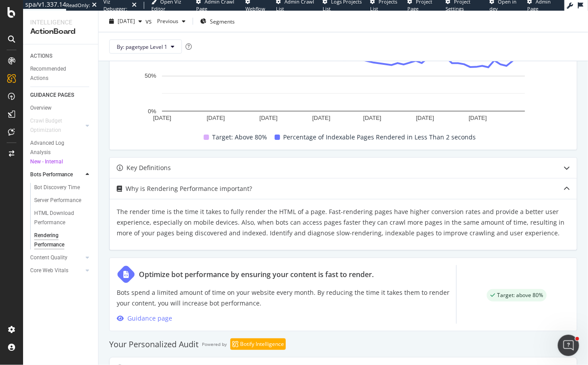
scroll to position [375, 0]
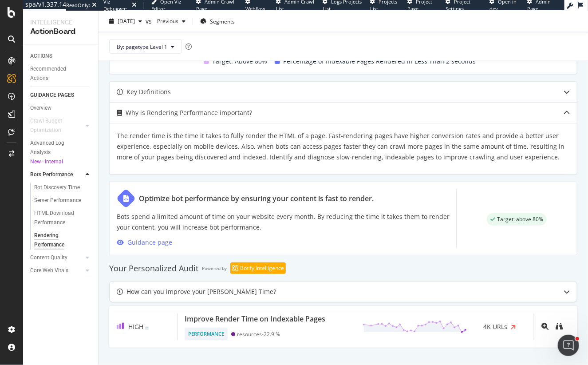
click at [135, 289] on div "How can you improve your JS Render Time?" at bounding box center [200, 291] width 149 height 11
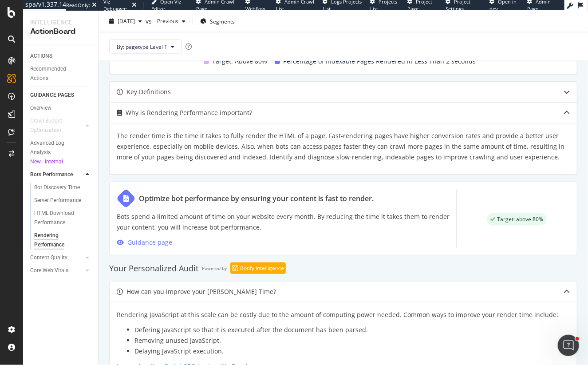
scroll to position [455, 0]
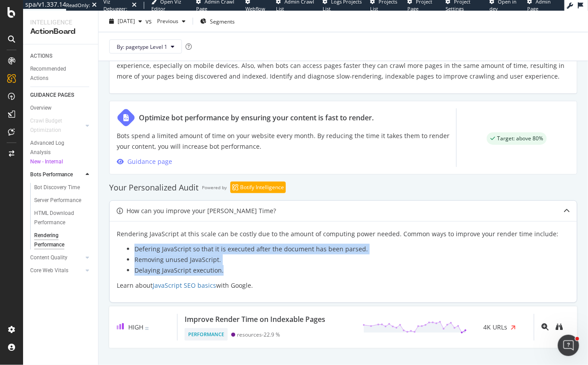
drag, startPoint x: 228, startPoint y: 272, endPoint x: 118, endPoint y: 240, distance: 114.8
click at [118, 240] on div "Rendering JavaScript at this scale can be costly due to the amount of computing…" at bounding box center [343, 259] width 453 height 62
click at [54, 218] on div "HTML Download Performance" at bounding box center [59, 217] width 51 height 19
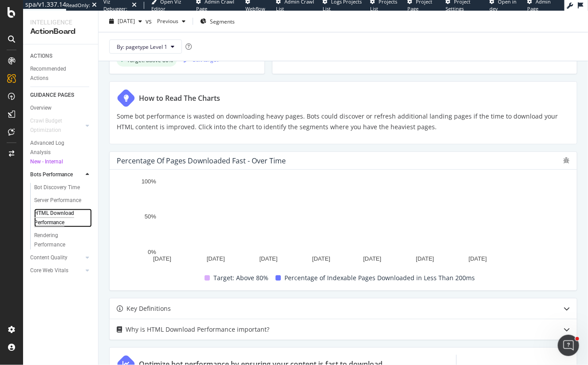
scroll to position [231, 0]
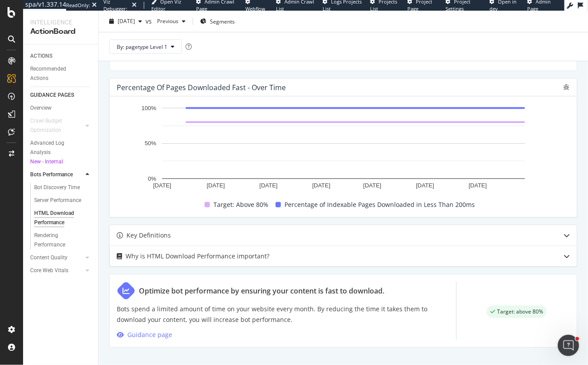
click at [202, 255] on div "Why is HTML Download Performance important?" at bounding box center [198, 256] width 144 height 11
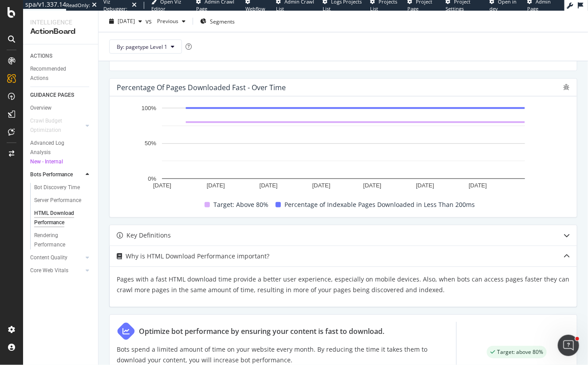
scroll to position [272, 0]
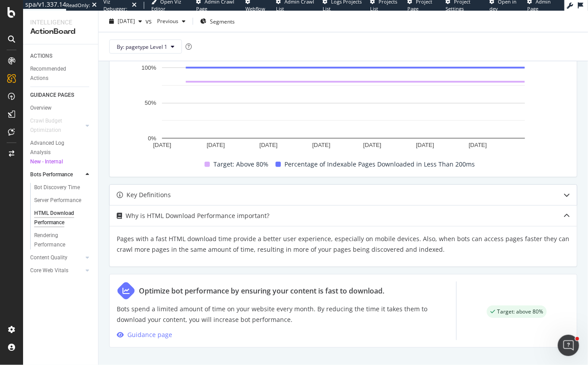
click at [153, 190] on div "Key Definitions" at bounding box center [148, 194] width 44 height 11
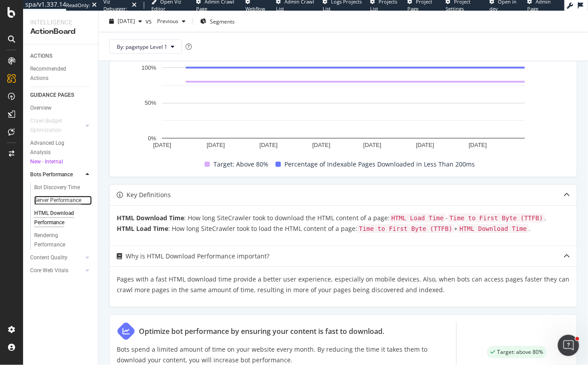
click at [53, 200] on div "Server Performance" at bounding box center [57, 200] width 47 height 9
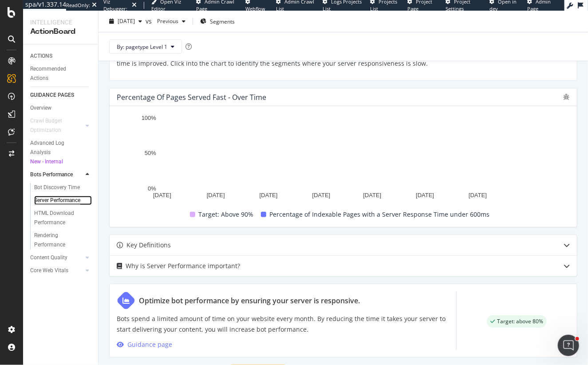
scroll to position [232, 0]
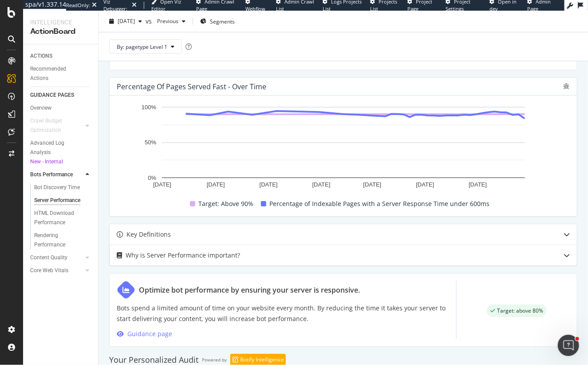
click at [164, 258] on div "Why is Server Performance important?" at bounding box center [183, 255] width 114 height 11
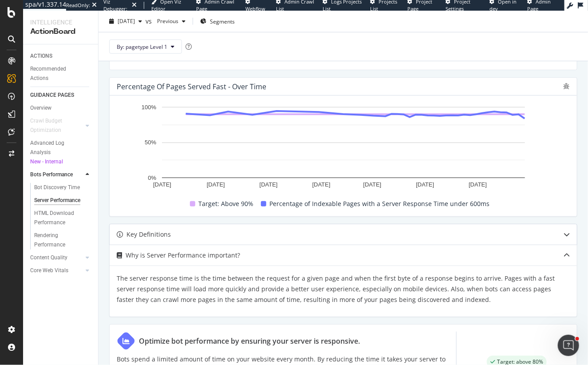
click at [178, 236] on div "Key Definitions" at bounding box center [326, 234] width 432 height 11
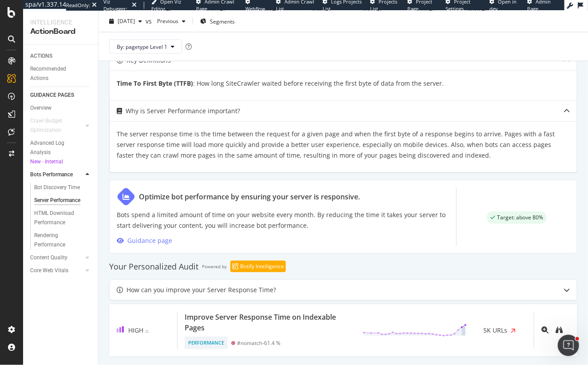
scroll to position [415, 0]
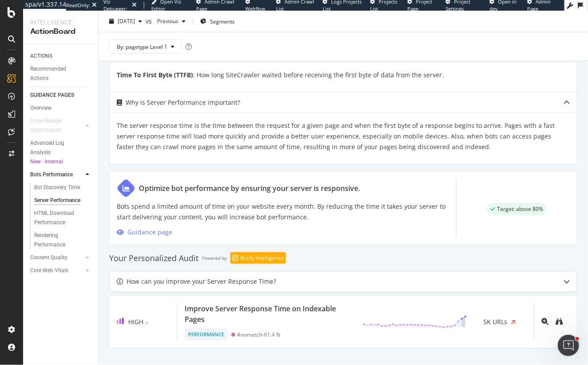
click at [152, 283] on div "How can you improve your Server Response Time?" at bounding box center [200, 281] width 149 height 11
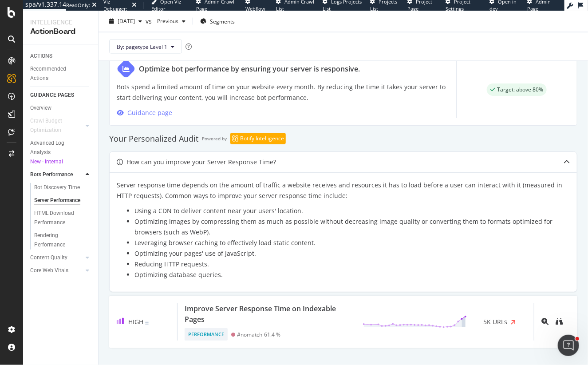
scroll to position [534, 0]
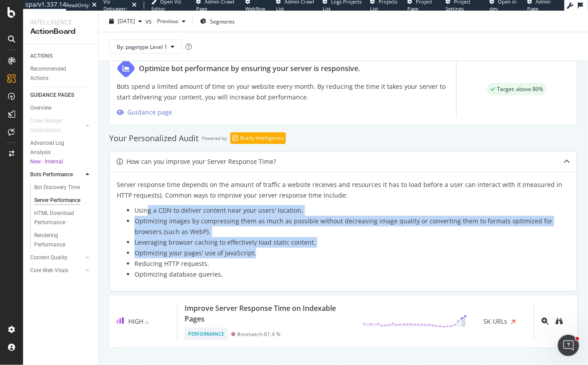
drag, startPoint x: 147, startPoint y: 207, endPoint x: 260, endPoint y: 250, distance: 120.6
click at [260, 251] on ul "Using a CDN to deliver content near your users' location. Optimizing images by …" at bounding box center [343, 242] width 453 height 75
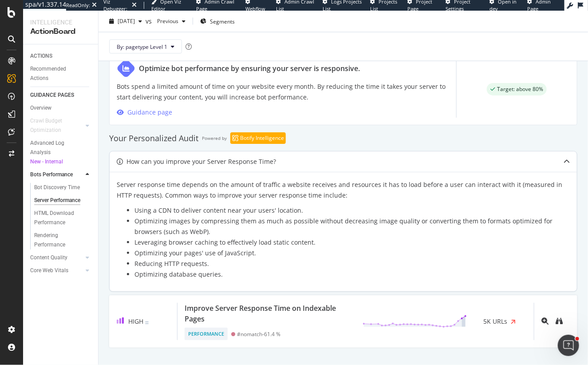
click at [247, 263] on li "Reducing HTTP requests." at bounding box center [351, 263] width 435 height 11
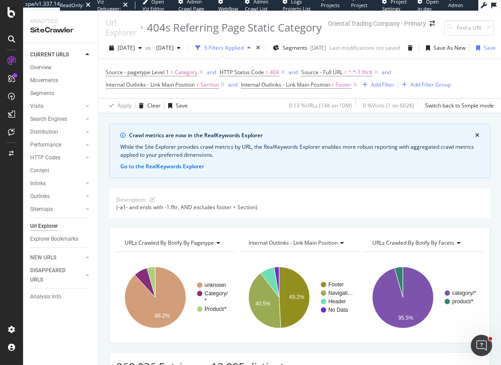
scroll to position [151, 0]
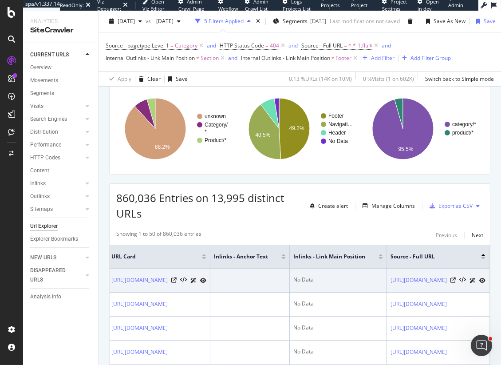
scroll to position [0, 0]
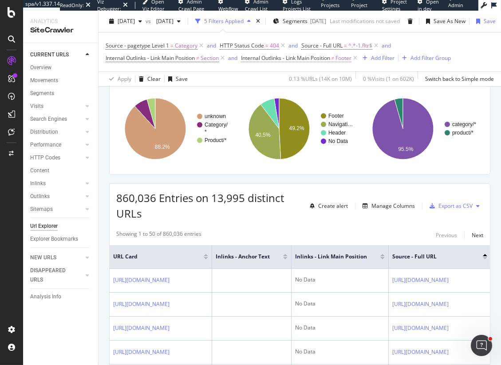
click at [268, 59] on span "Internal Outlinks - Link Main Position" at bounding box center [285, 58] width 89 height 8
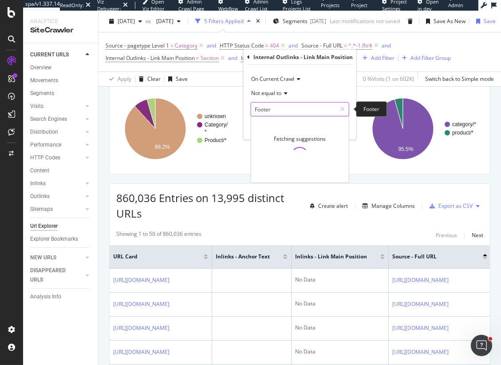
click at [273, 110] on input "Footer" at bounding box center [293, 109] width 85 height 14
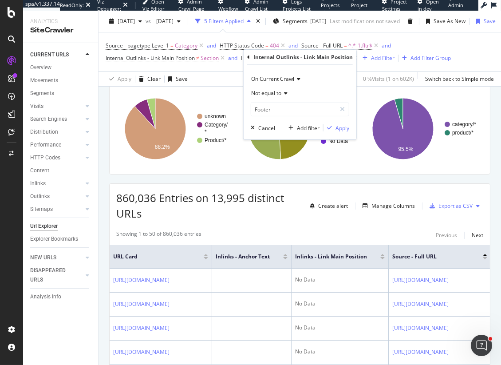
click at [247, 58] on icon at bounding box center [248, 56] width 3 height 5
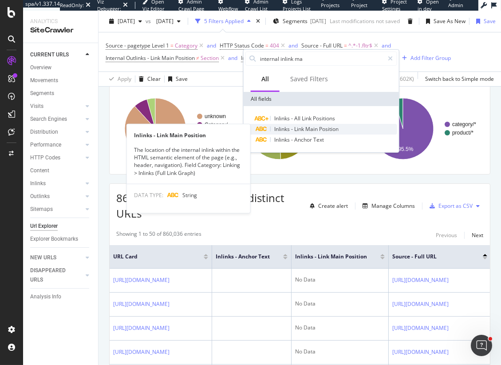
type input "internal inlink ma"
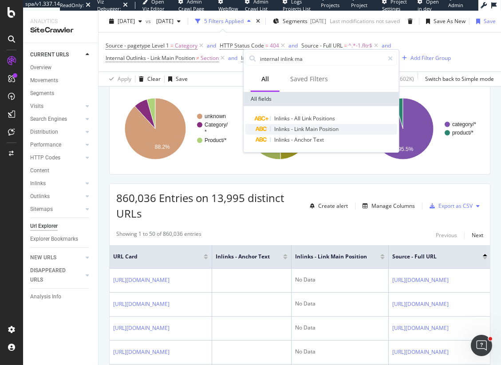
click at [319, 128] on span "Main" at bounding box center [312, 129] width 14 height 8
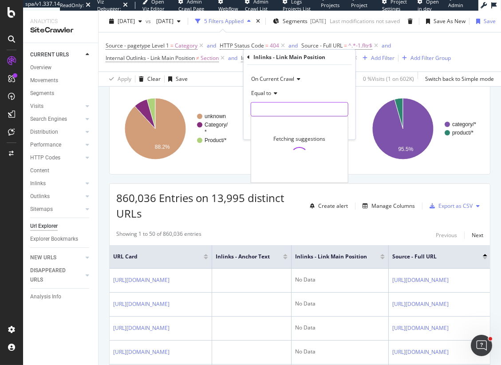
click at [287, 109] on input "text" at bounding box center [299, 109] width 97 height 14
paste input "Footer"
type input "Footer"
click at [261, 90] on span "Equal to" at bounding box center [261, 93] width 20 height 8
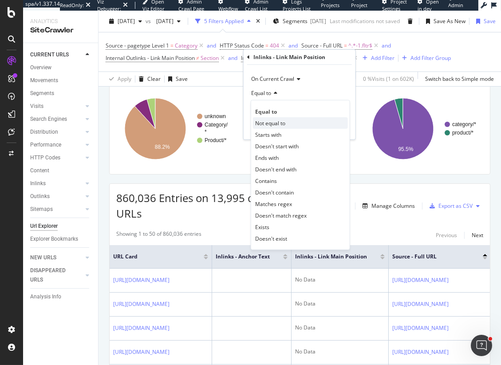
click at [270, 120] on span "Not equal to" at bounding box center [270, 123] width 30 height 8
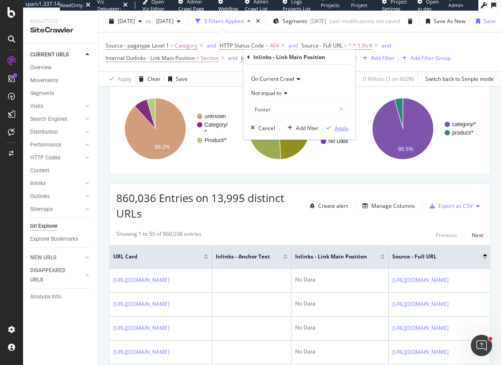
click at [337, 127] on div "Apply" at bounding box center [341, 128] width 14 height 8
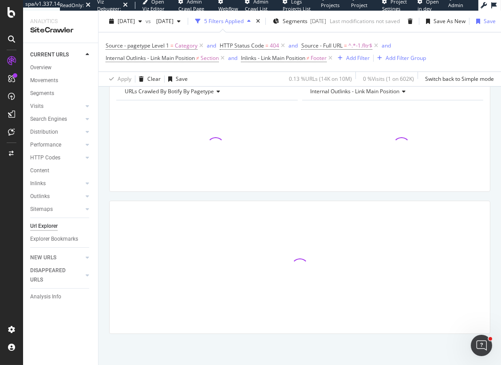
scroll to position [151, 0]
click at [195, 60] on span "Internal Outlinks - Link Main Position" at bounding box center [150, 58] width 89 height 8
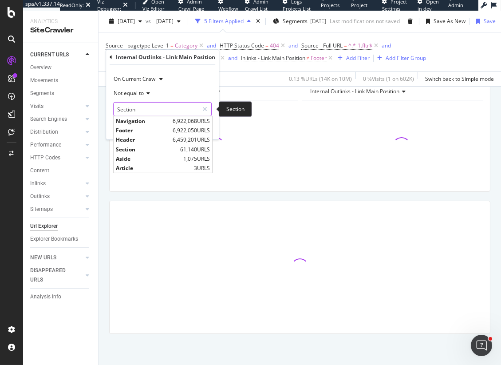
click at [131, 112] on input "Section" at bounding box center [156, 109] width 85 height 14
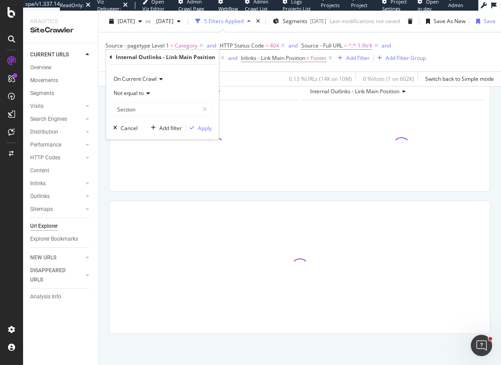
click at [110, 59] on icon at bounding box center [111, 56] width 3 height 5
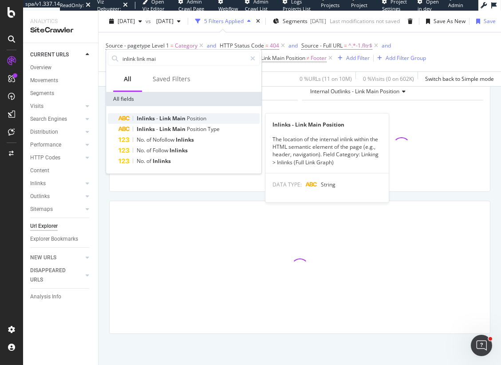
type input "inlink link mai"
click at [151, 122] on span "Inlinks" at bounding box center [147, 118] width 20 height 8
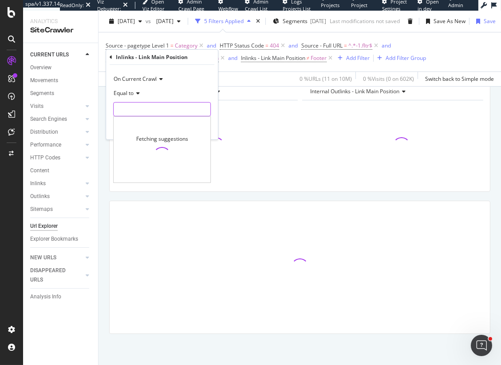
click at [151, 112] on input "text" at bounding box center [162, 109] width 97 height 14
paste input "Sectio"
type input "Section"
click at [204, 62] on div "Inlinks - Link Main Position" at bounding box center [162, 57] width 105 height 15
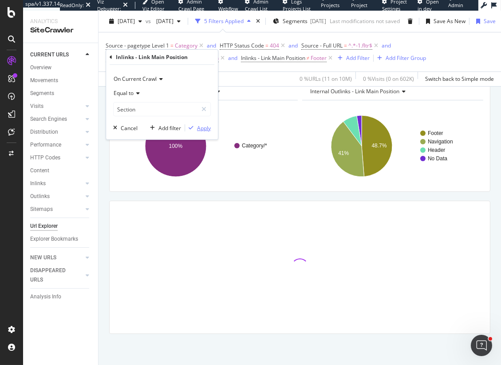
click at [198, 132] on button "Apply" at bounding box center [198, 127] width 26 height 9
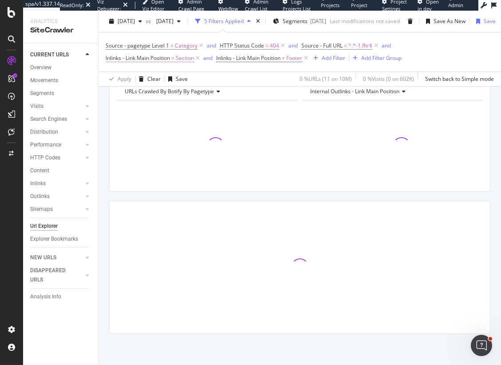
click at [170, 58] on span "Inlinks - Link Main Position" at bounding box center [138, 58] width 64 height 8
click at [130, 93] on span "Equal to" at bounding box center [124, 93] width 20 height 8
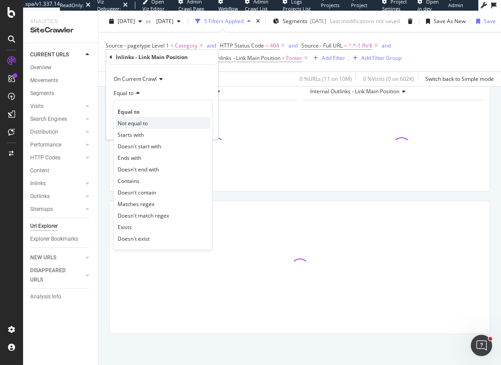
click at [137, 124] on span "Not equal to" at bounding box center [133, 123] width 30 height 8
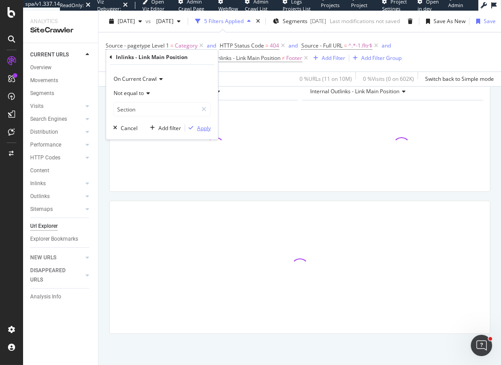
click at [198, 128] on div "Apply" at bounding box center [204, 128] width 14 height 8
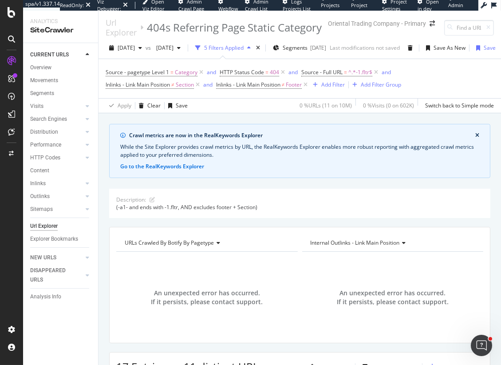
scroll to position [0, 47]
click at [483, 52] on div "Save" at bounding box center [483, 47] width 23 height 13
click at [103, 226] on div "Crawl metrics are now in the RealKeywords Explorer While the Site Explorer prov…" at bounding box center [299, 320] width 402 height 392
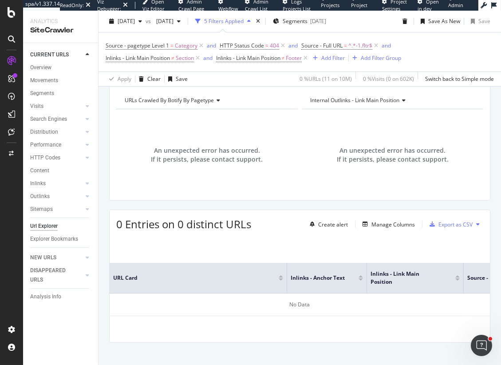
scroll to position [151, 0]
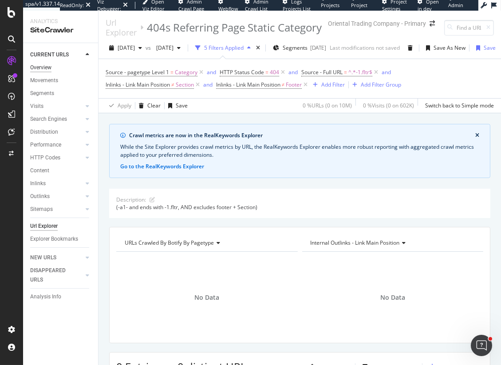
click at [35, 67] on div "Overview" at bounding box center [40, 67] width 21 height 9
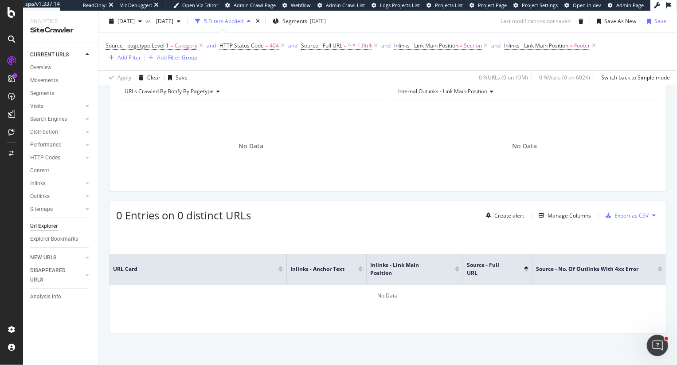
scroll to position [142, 0]
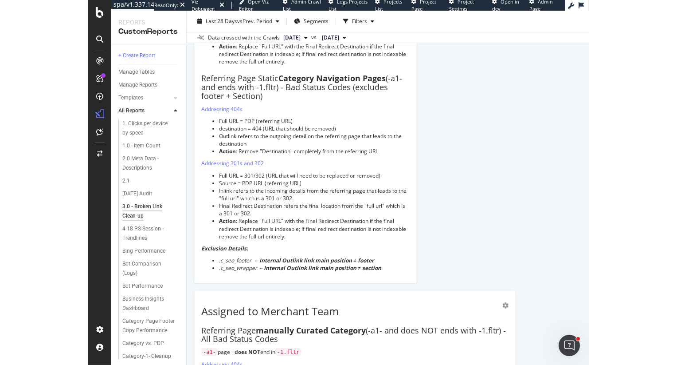
scroll to position [1443, 0]
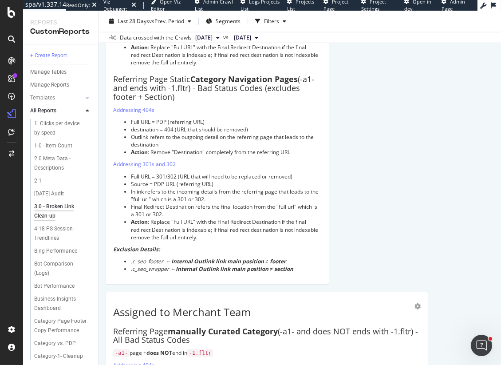
click at [165, 114] on div "Assigned to [PERSON_NAME] Referring Page Product Detail (-a2-) - All Bad Status…" at bounding box center [217, 79] width 208 height 395
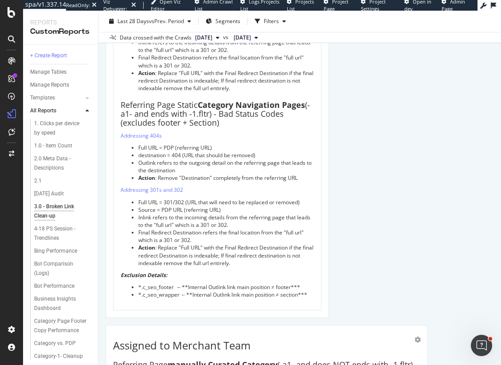
click at [145, 174] on strong "Action" at bounding box center [146, 178] width 17 height 8
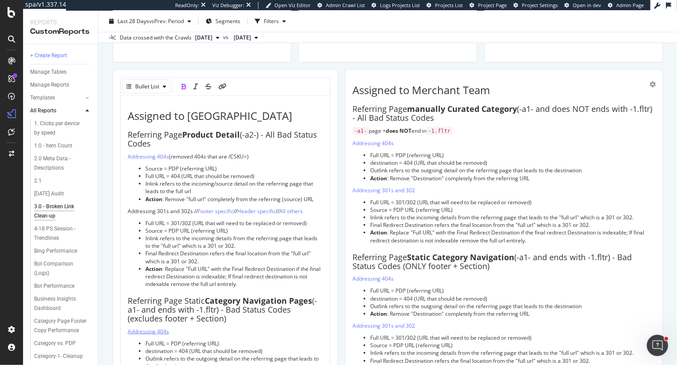
scroll to position [842, 0]
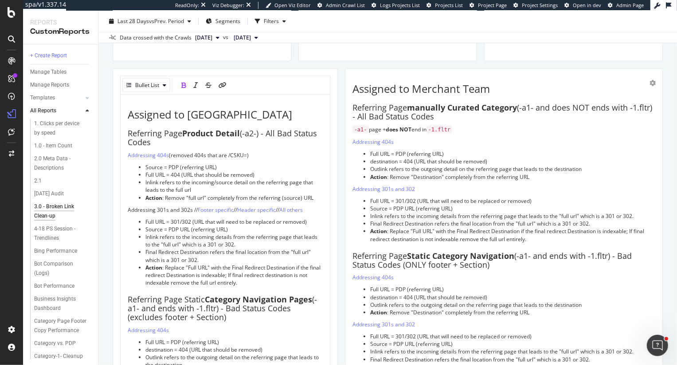
click at [148, 325] on div "Assigned to [PERSON_NAME] Referring Page Product Detail (-a2-) - All Bad Status…" at bounding box center [225, 301] width 195 height 384
click at [150, 330] on span "Addressing 404s" at bounding box center [148, 330] width 41 height 8
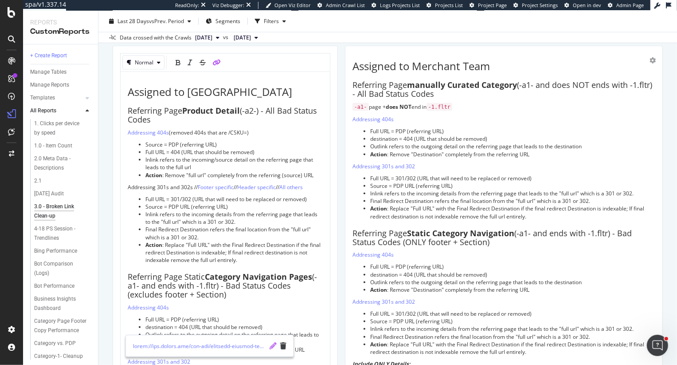
click at [271, 347] on icon "pencil" at bounding box center [273, 345] width 7 height 7
type input "https://[DOMAIN_NAME]/otc-org/oriental-trading-company-primary/crawl/explorer?c…"
click at [271, 347] on icon "check" at bounding box center [273, 345] width 6 height 7
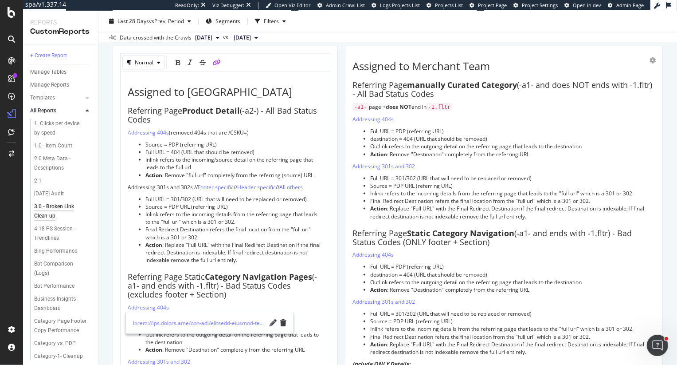
click at [340, 329] on div "Summary of Bad Status Code URLs by Link Source This report highlights the distr…" at bounding box center [388, 58] width 550 height 1646
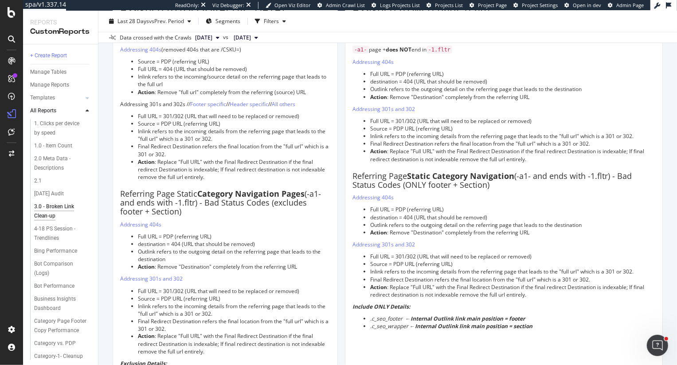
scroll to position [929, 0]
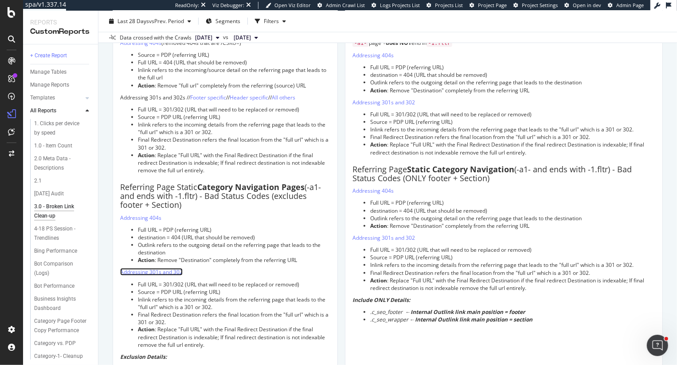
click at [154, 269] on link "Addressing 301s and 302" at bounding box center [151, 272] width 63 height 8
click at [173, 271] on link "Addressing 301s and 302" at bounding box center [151, 272] width 63 height 8
click at [246, 265] on div "Assigned to [PERSON_NAME] Referring Page Product Detail (-a2-) - All Bad Status…" at bounding box center [225, 186] width 210 height 395
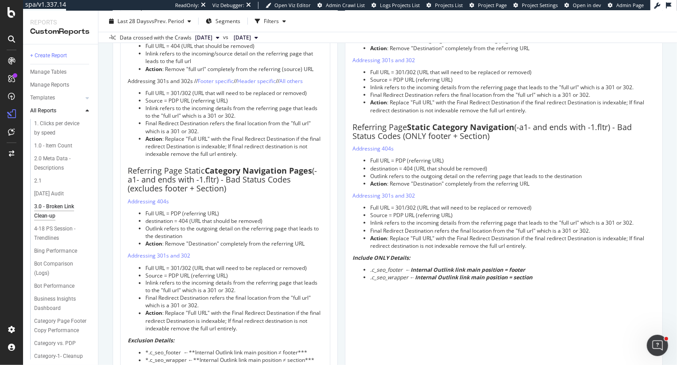
scroll to position [971, 0]
click at [182, 253] on span "Addressing 301s and 302" at bounding box center [159, 255] width 63 height 8
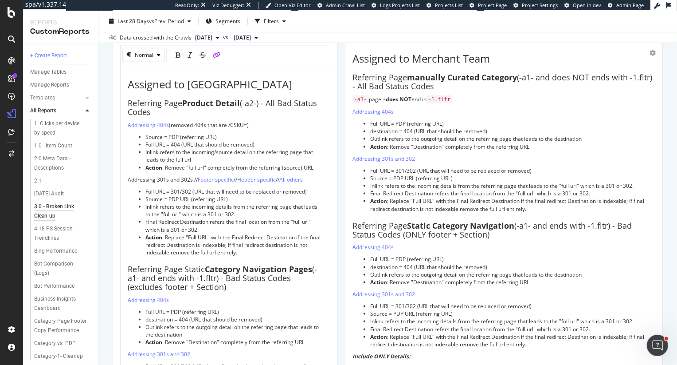
scroll to position [872, 0]
click at [218, 55] on icon "link" at bounding box center [217, 55] width 8 height 6
click at [193, 355] on p "Addressing 301s and 302" at bounding box center [225, 354] width 195 height 8
click at [213, 56] on icon "link" at bounding box center [217, 55] width 8 height 6
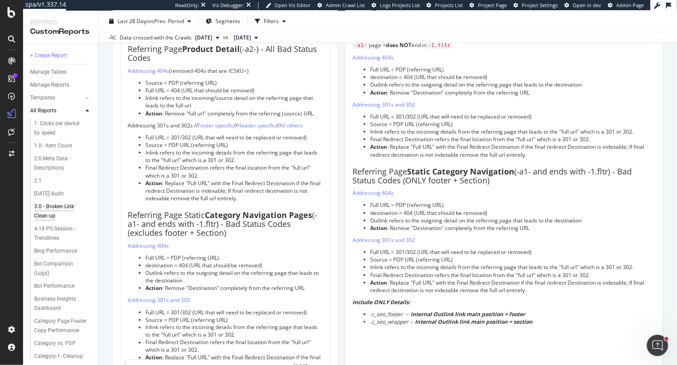
scroll to position [952, 0]
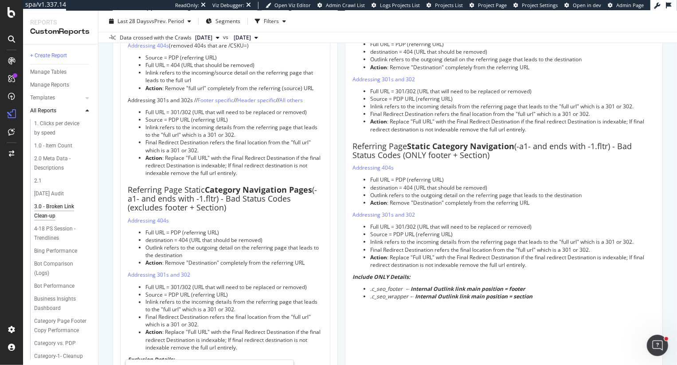
click at [202, 274] on p "Addressing 301s and 302" at bounding box center [225, 275] width 195 height 8
click at [273, 293] on icon "pencil" at bounding box center [273, 290] width 7 height 7
type input "https://app.botify.com/otc-org/oriental-trading-company-primary/crawl/explorer?…"
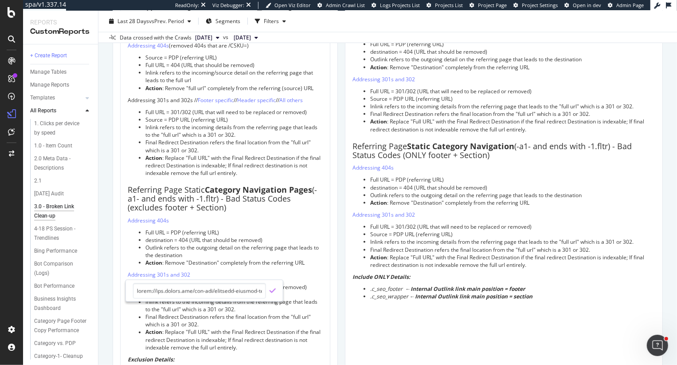
click at [271, 290] on icon "check" at bounding box center [273, 290] width 6 height 7
click at [264, 252] on li "Outlink refers to the outgoing detail on the referring page that leads to the d…" at bounding box center [233, 250] width 177 height 15
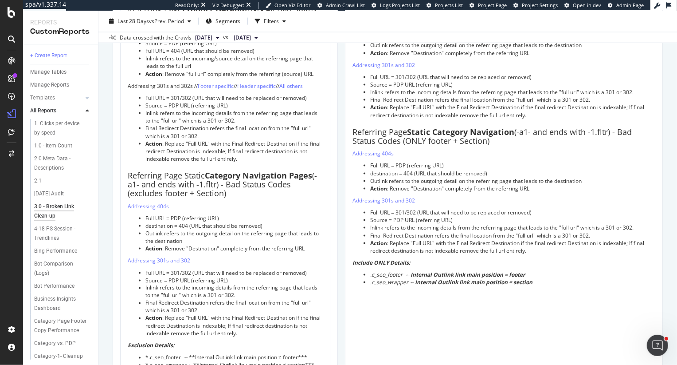
scroll to position [945, 0]
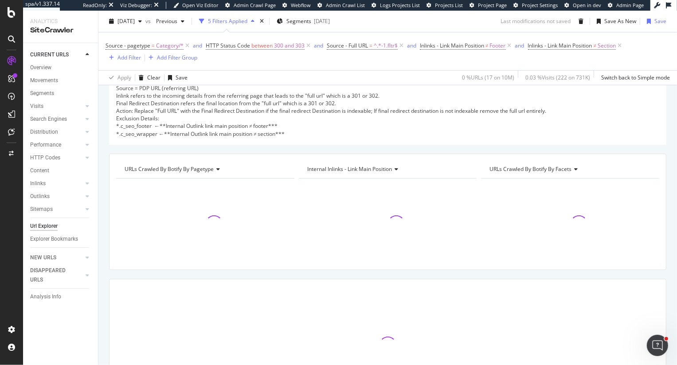
scroll to position [218, 0]
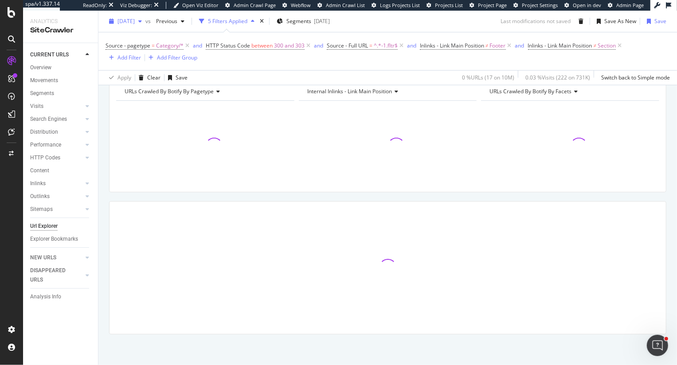
click at [125, 24] on span "[DATE]" at bounding box center [126, 21] width 17 height 8
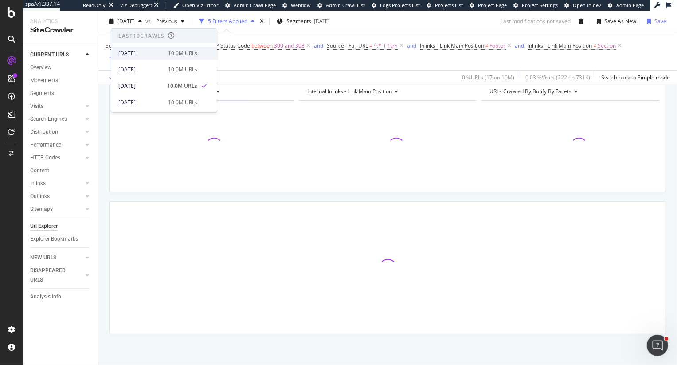
click at [140, 57] on div "[DATE]" at bounding box center [140, 53] width 44 height 8
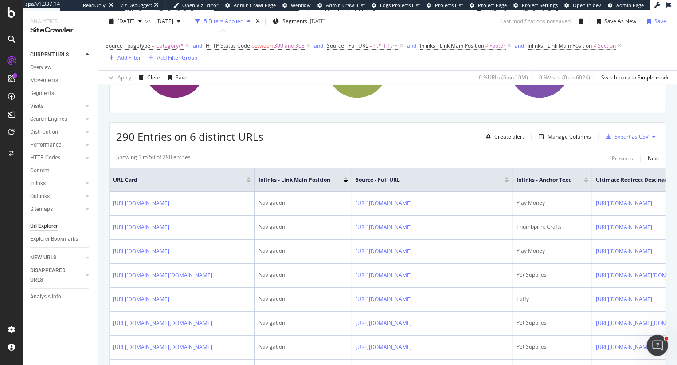
scroll to position [299, 0]
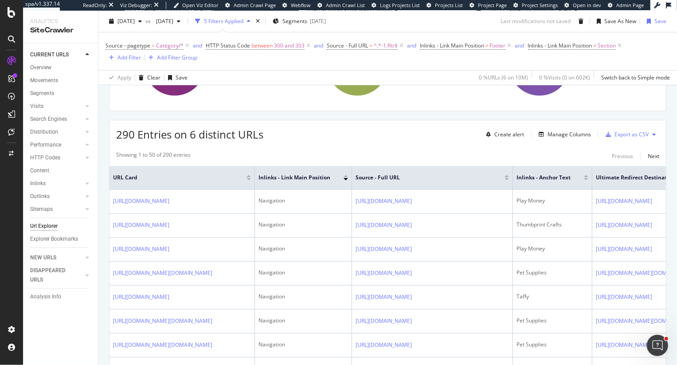
click at [380, 140] on div "290 Entries on 6 distinct URLs Create alert Manage Columns Export as CSV" at bounding box center [388, 131] width 557 height 22
click at [614, 137] on div "Export as CSV" at bounding box center [625, 134] width 47 height 13
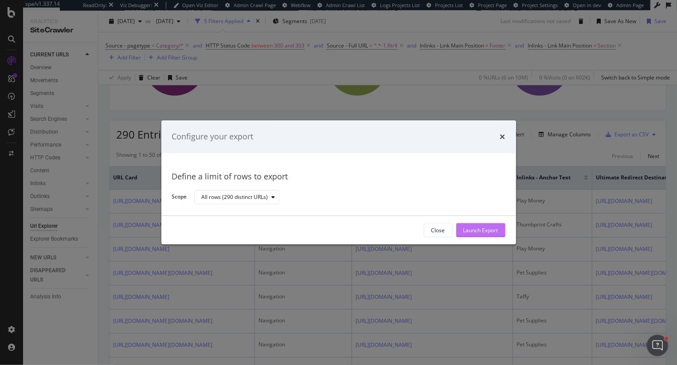
click at [493, 231] on div "Launch Export" at bounding box center [480, 230] width 35 height 8
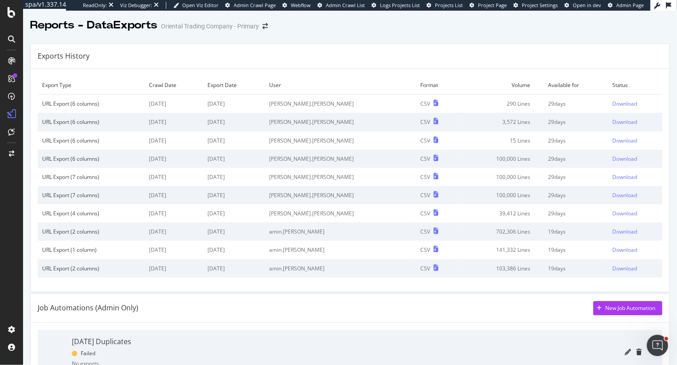
click at [502, 27] on div "Reports - DataExports Oriental Trading Company - Primary" at bounding box center [350, 22] width 654 height 22
click at [624, 104] on div "Download" at bounding box center [624, 104] width 25 height 8
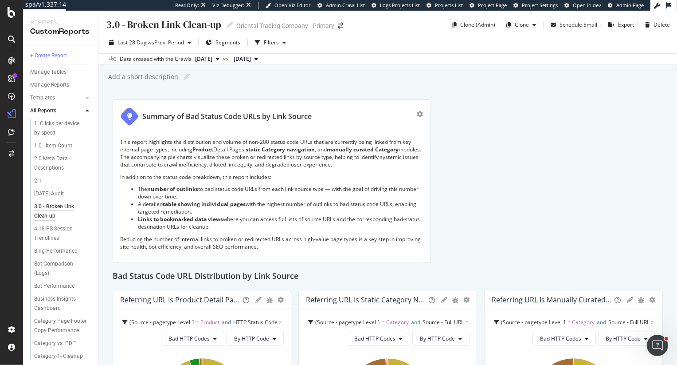
scroll to position [945, 0]
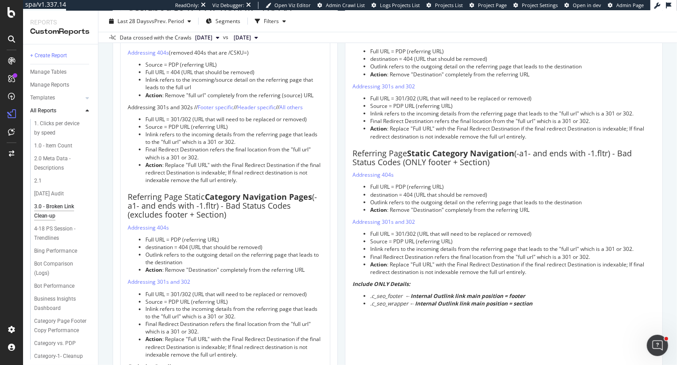
click at [178, 224] on p "Addressing 404s" at bounding box center [225, 228] width 195 height 8
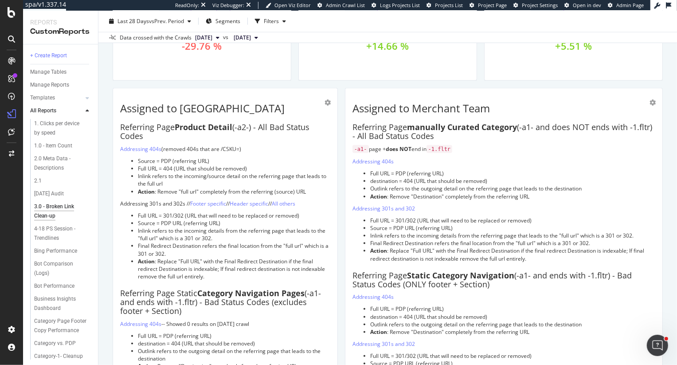
scroll to position [827, 0]
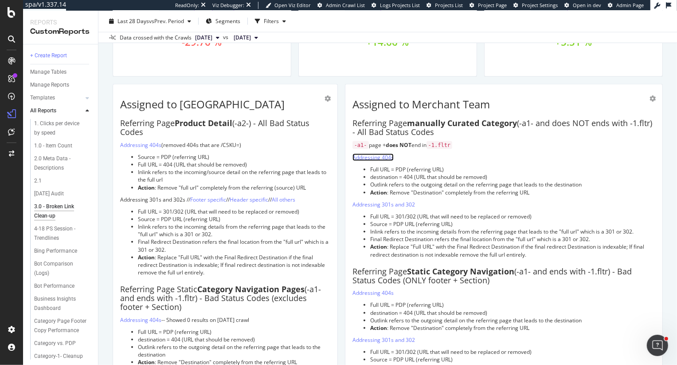
click at [378, 158] on link "Addressing 404s" at bounding box center [373, 157] width 41 height 8
click at [459, 166] on li "Full URL = PDP (referring URL)" at bounding box center [512, 169] width 285 height 8
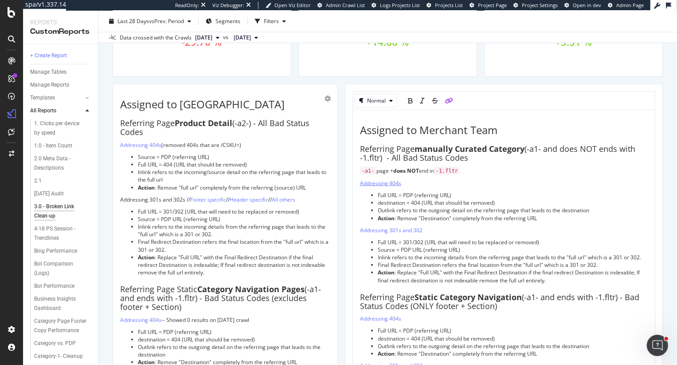
click at [398, 182] on span "Addressing 404s" at bounding box center [380, 183] width 41 height 8
click at [447, 99] on icon "link" at bounding box center [449, 101] width 8 height 6
click at [414, 181] on p "Addressing 404s" at bounding box center [504, 183] width 288 height 8
click at [449, 98] on icon "link" at bounding box center [449, 101] width 8 height 6
click at [506, 197] on icon "pencil" at bounding box center [505, 198] width 7 height 7
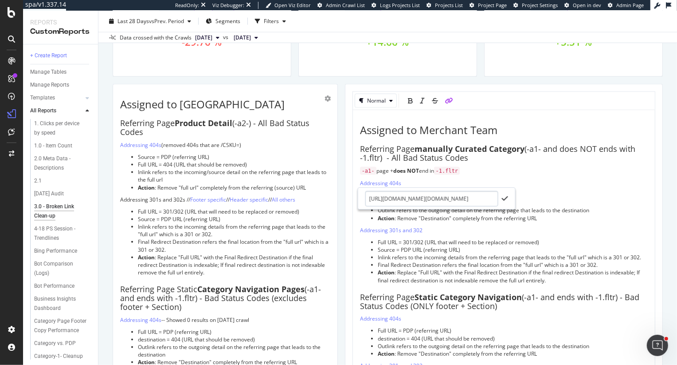
scroll to position [0, 2874]
type input "https://app.botify.com/otc-org/oriental-trading-company-primary/crawl/explorer?…"
click at [505, 199] on icon "check" at bounding box center [505, 198] width 6 height 7
click at [476, 259] on li "Inlink refers to the incoming details from the referring page that leads to the…" at bounding box center [513, 257] width 270 height 8
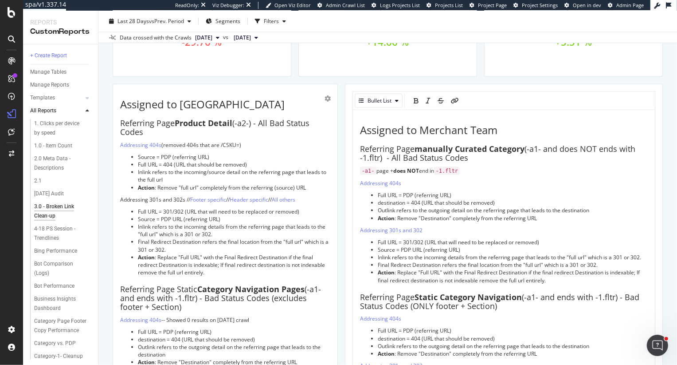
click at [428, 192] on span "Full URL = PDP (referring URL)" at bounding box center [415, 195] width 74 height 8
click at [391, 182] on span "Addressing 404s" at bounding box center [380, 183] width 41 height 8
click at [445, 99] on icon "link" at bounding box center [449, 101] width 8 height 6
click at [414, 180] on p "Addressing 404s" at bounding box center [504, 183] width 288 height 8
click at [447, 98] on icon "link" at bounding box center [449, 101] width 8 height 6
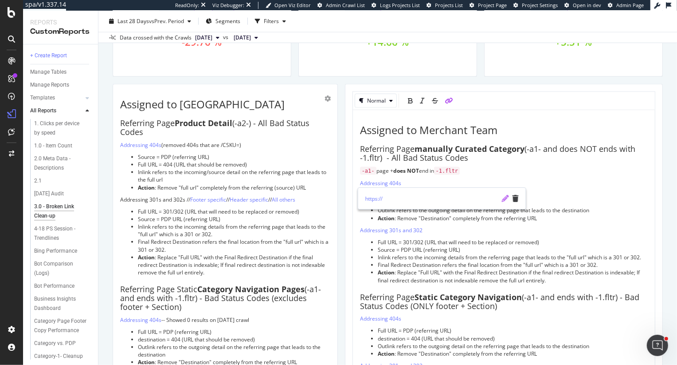
click at [503, 200] on icon "pencil" at bounding box center [505, 198] width 7 height 7
type input "https://app.botify.com/otc-org/oriental-trading-company-primary/crawl/explorer?…"
click at [504, 198] on icon "check" at bounding box center [505, 198] width 6 height 7
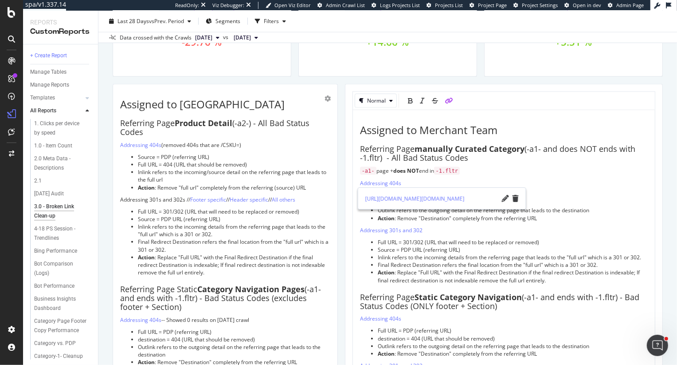
click at [447, 273] on span ": Replace "Full URL" with the Final Redirect Destination if the final redirect …" at bounding box center [509, 275] width 263 height 15
click at [397, 228] on span "Addressing 301s and 302" at bounding box center [391, 230] width 63 height 8
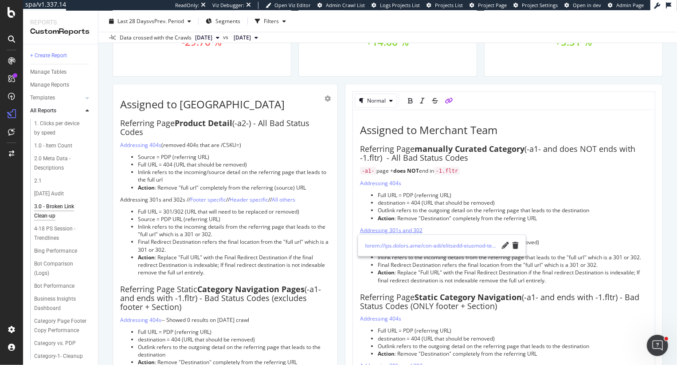
click at [394, 232] on span "Addressing 301s and 302" at bounding box center [391, 230] width 63 height 8
click at [469, 249] on link at bounding box center [431, 244] width 133 height 9
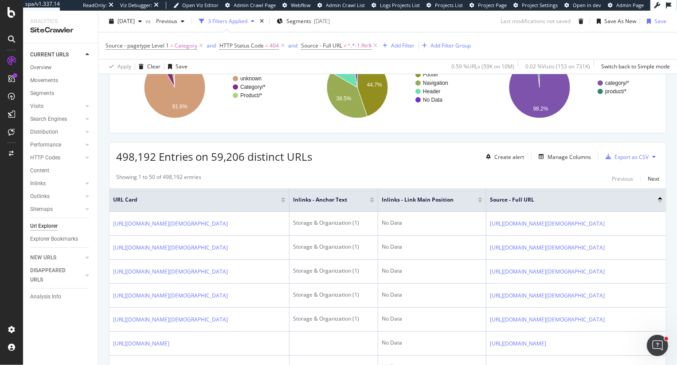
scroll to position [230, 0]
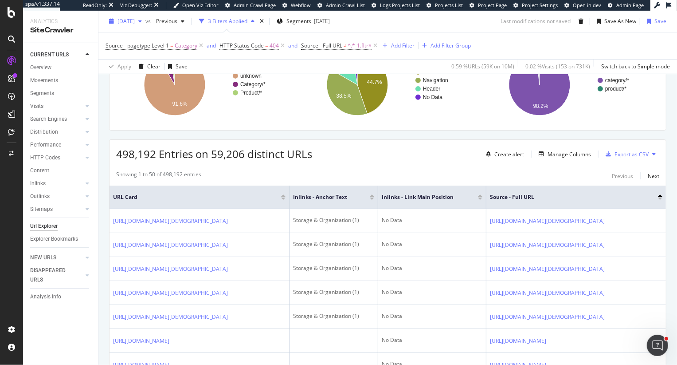
click at [135, 24] on span "[DATE]" at bounding box center [126, 21] width 17 height 8
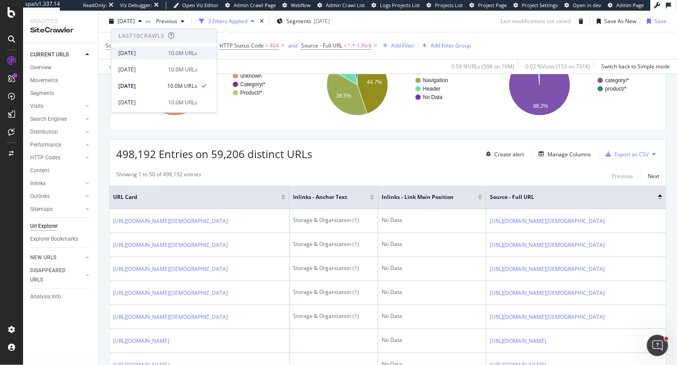
click at [152, 54] on div "[DATE]" at bounding box center [140, 53] width 44 height 8
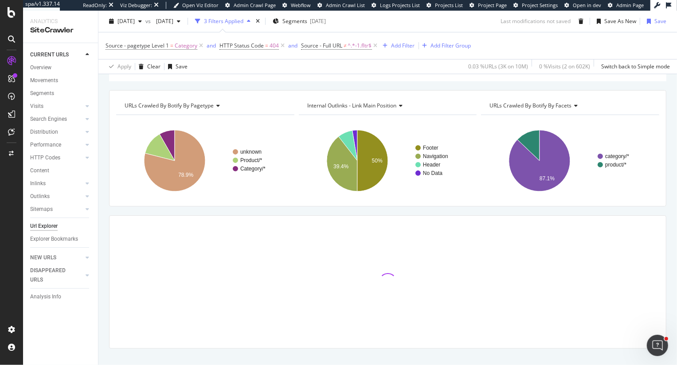
scroll to position [169, 0]
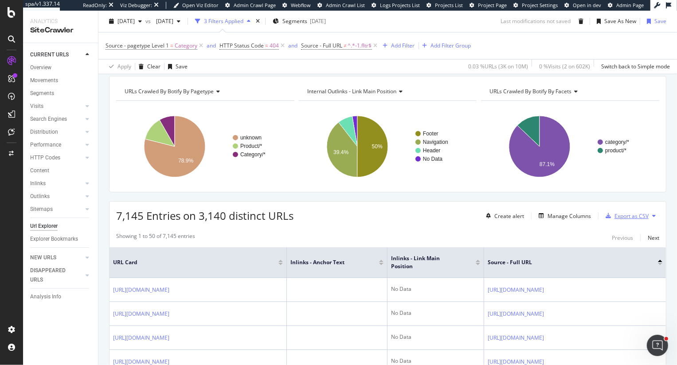
click at [624, 217] on div "Export as CSV" at bounding box center [632, 216] width 34 height 8
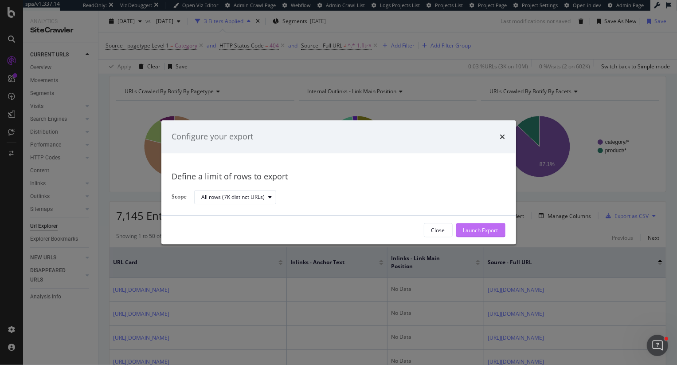
click at [479, 232] on div "Launch Export" at bounding box center [480, 230] width 35 height 8
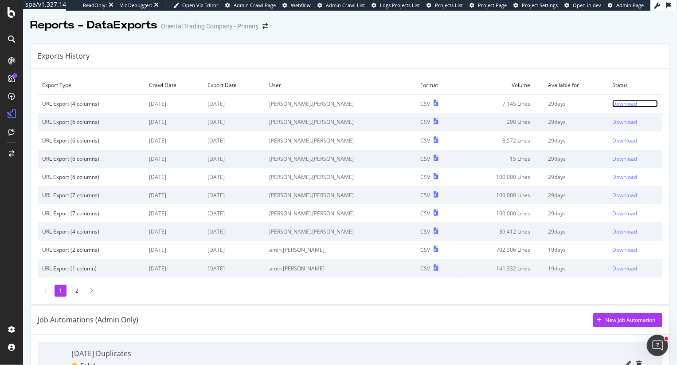
click at [620, 106] on div "Download" at bounding box center [624, 104] width 25 height 8
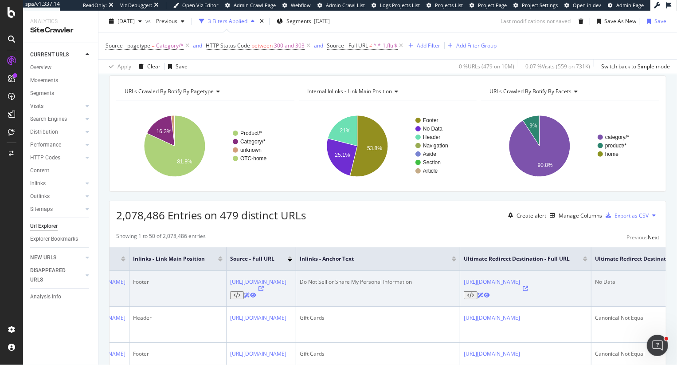
scroll to position [0, 45]
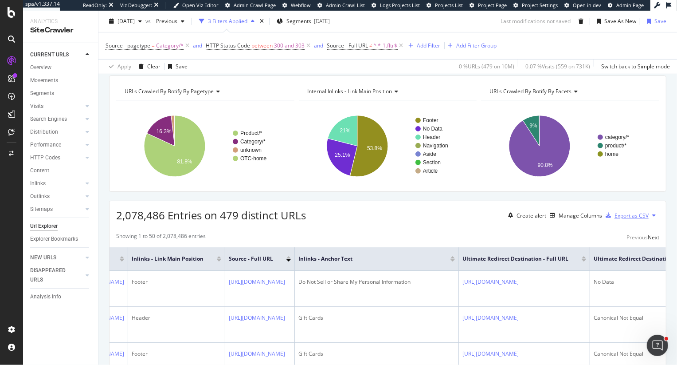
click at [633, 216] on div "Export as CSV" at bounding box center [632, 216] width 34 height 8
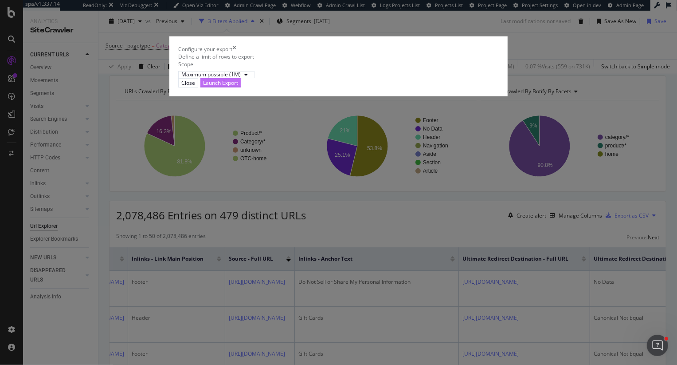
click at [238, 86] on div "Launch Export" at bounding box center [220, 83] width 35 height 8
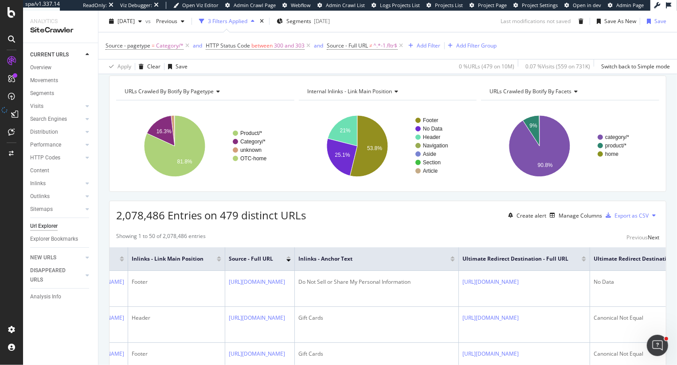
click at [656, 215] on button at bounding box center [654, 215] width 11 height 14
click at [509, 234] on div "Showing 1 to 50 of 2,078,486 entries Previous Next" at bounding box center [388, 237] width 557 height 11
click at [629, 217] on div "Export as CSV" at bounding box center [632, 216] width 34 height 8
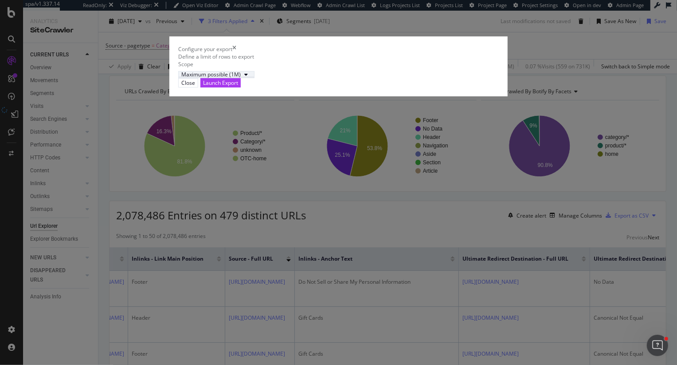
click at [228, 77] on div "Maximum possible (1M)" at bounding box center [216, 74] width 70 height 5
click at [228, 220] on div "Define a limit" at bounding box center [224, 216] width 59 height 8
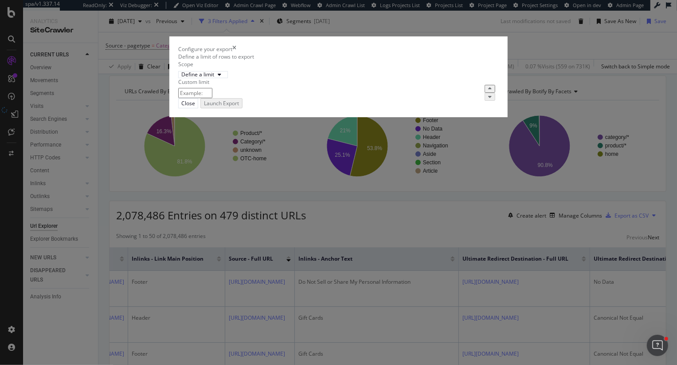
click at [212, 98] on input "modal" at bounding box center [195, 93] width 34 height 10
type input "100000"
click at [238, 106] on div "Launch Export" at bounding box center [220, 103] width 35 height 8
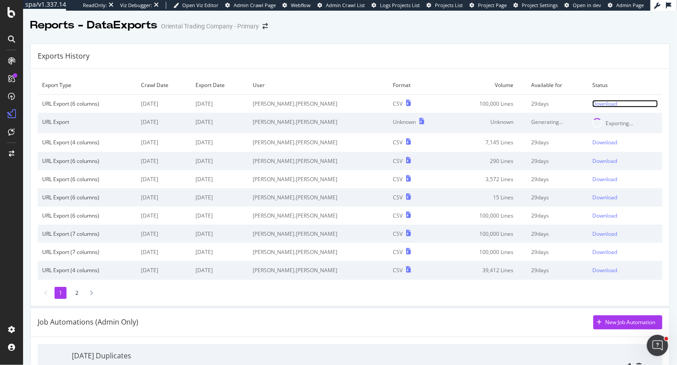
click at [598, 105] on div "Download" at bounding box center [604, 104] width 25 height 8
